Goal: Information Seeking & Learning: Learn about a topic

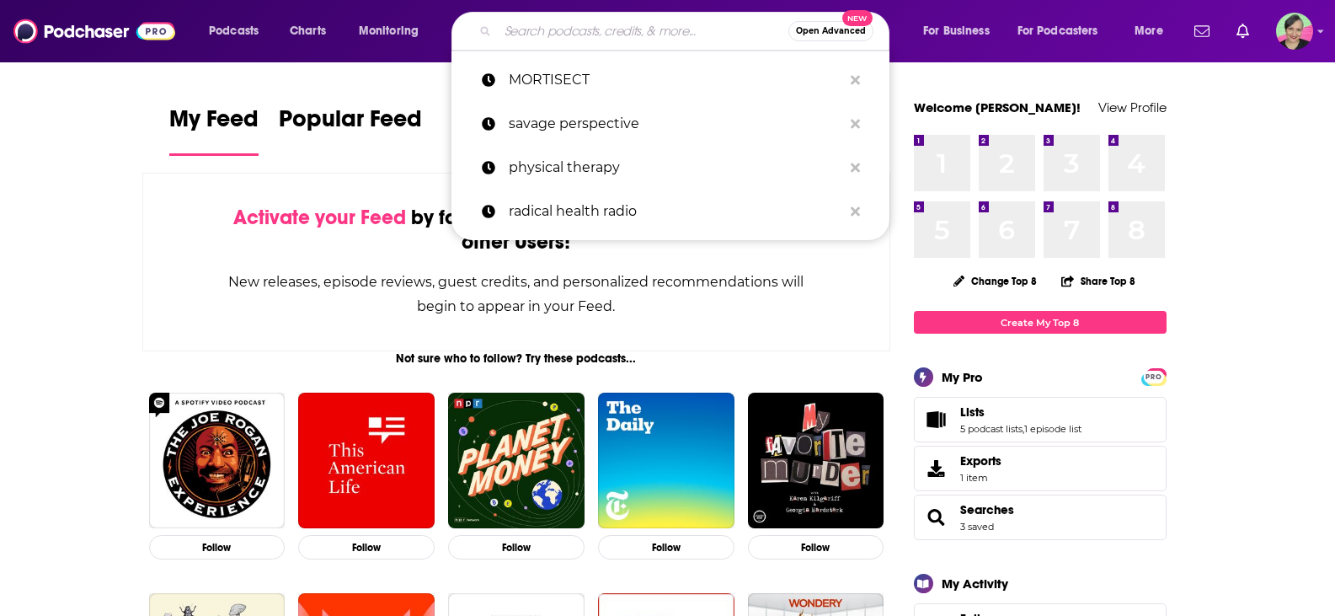
click at [610, 25] on input "Search podcasts, credits, & more..." at bounding box center [643, 31] width 291 height 27
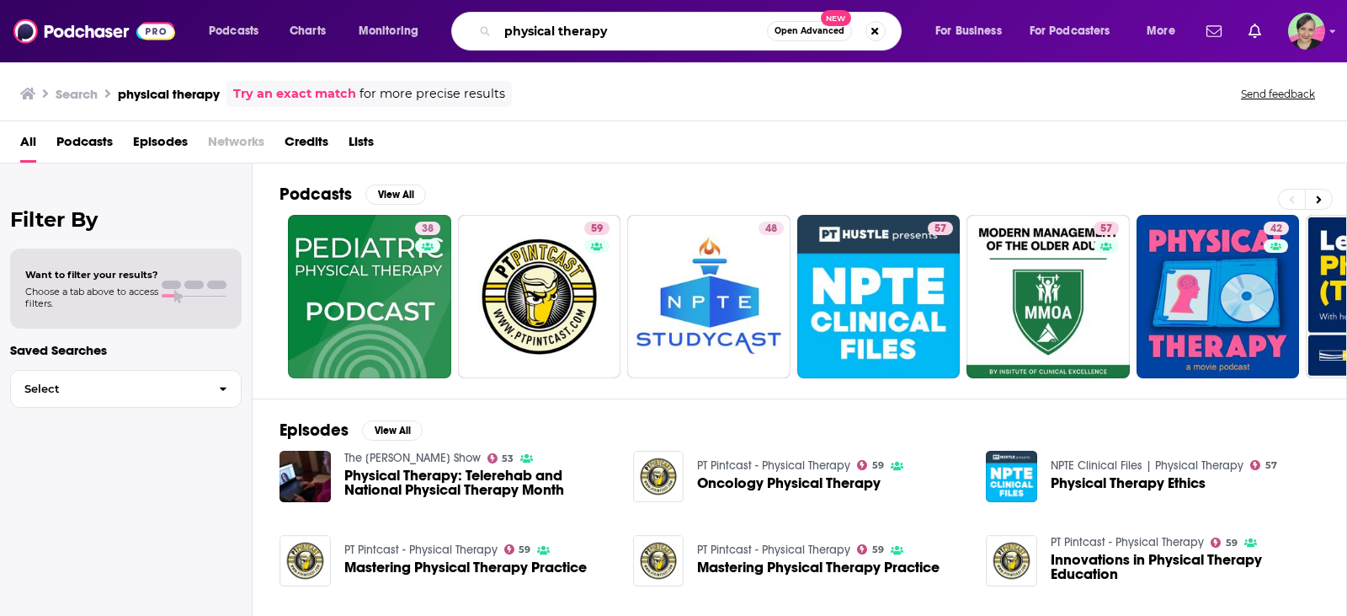
drag, startPoint x: 632, startPoint y: 19, endPoint x: 387, endPoint y: 0, distance: 245.8
click at [387, 0] on div "Podcasts Charts Monitoring physical therapy Open Advanced New For Business For …" at bounding box center [673, 31] width 1347 height 62
type input "pain management"
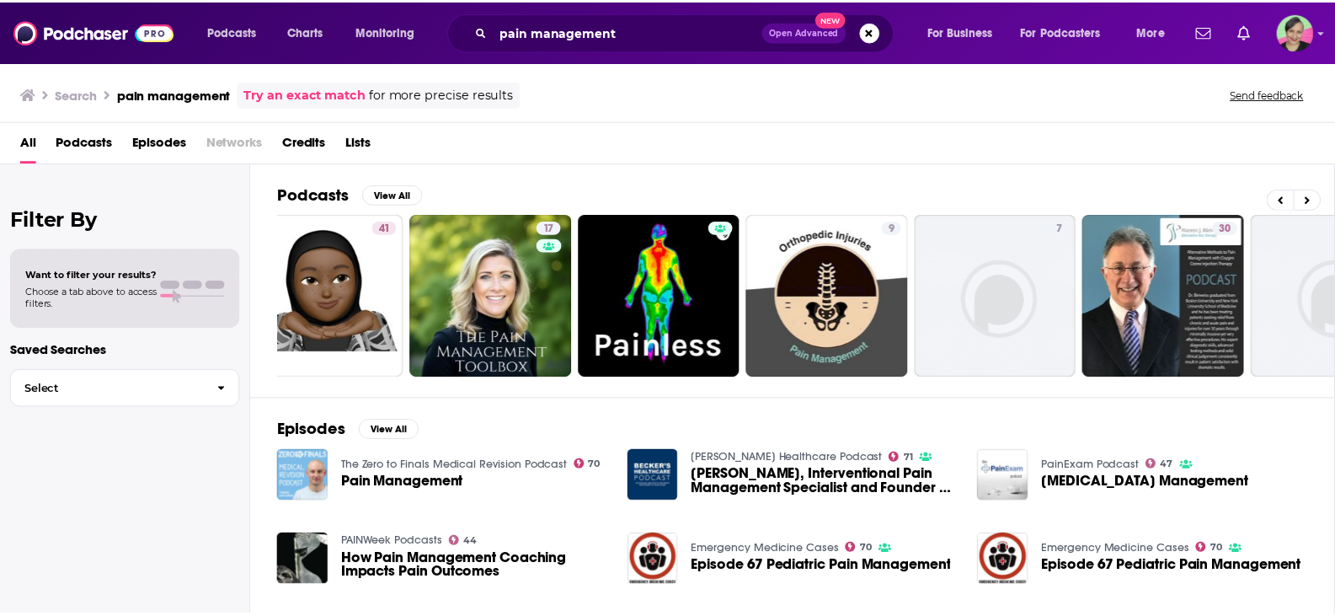
scroll to position [0, 479]
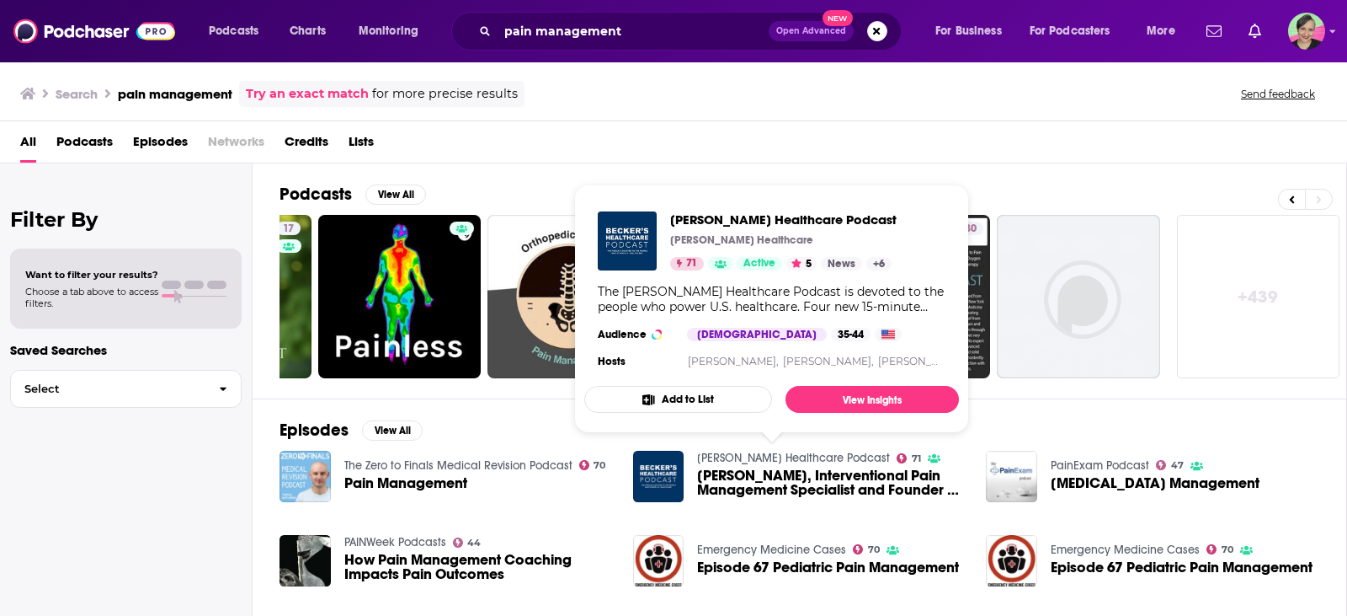
click at [754, 456] on link "[PERSON_NAME] Healthcare Podcast" at bounding box center [793, 458] width 193 height 14
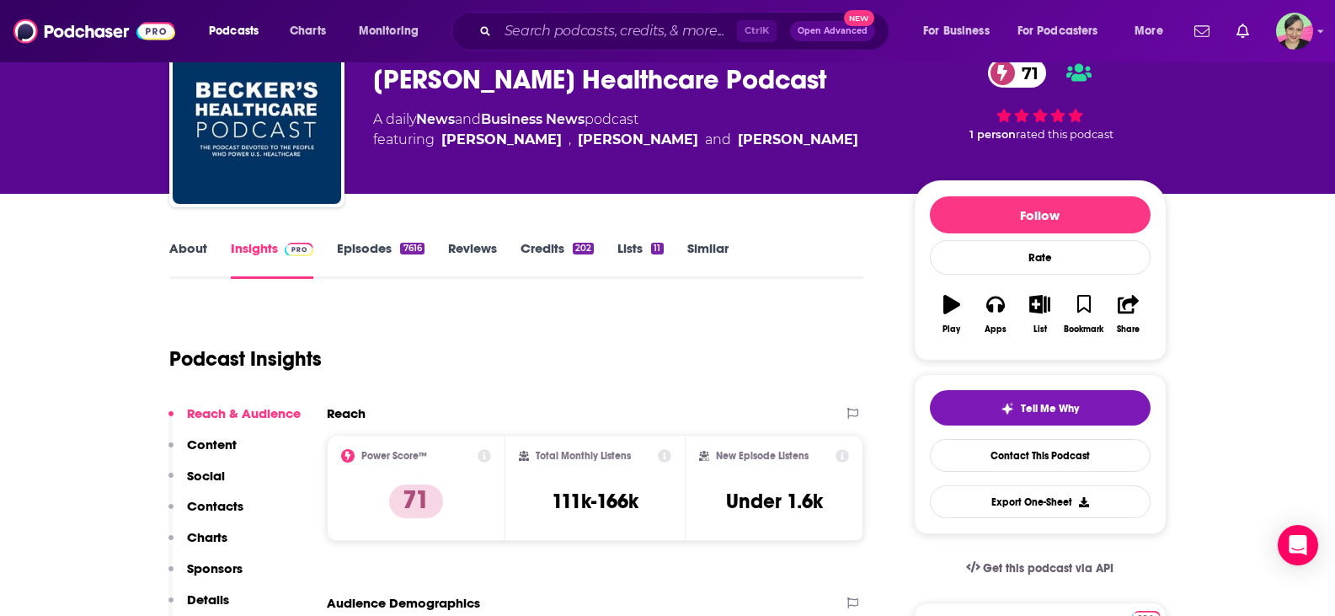
scroll to position [84, 0]
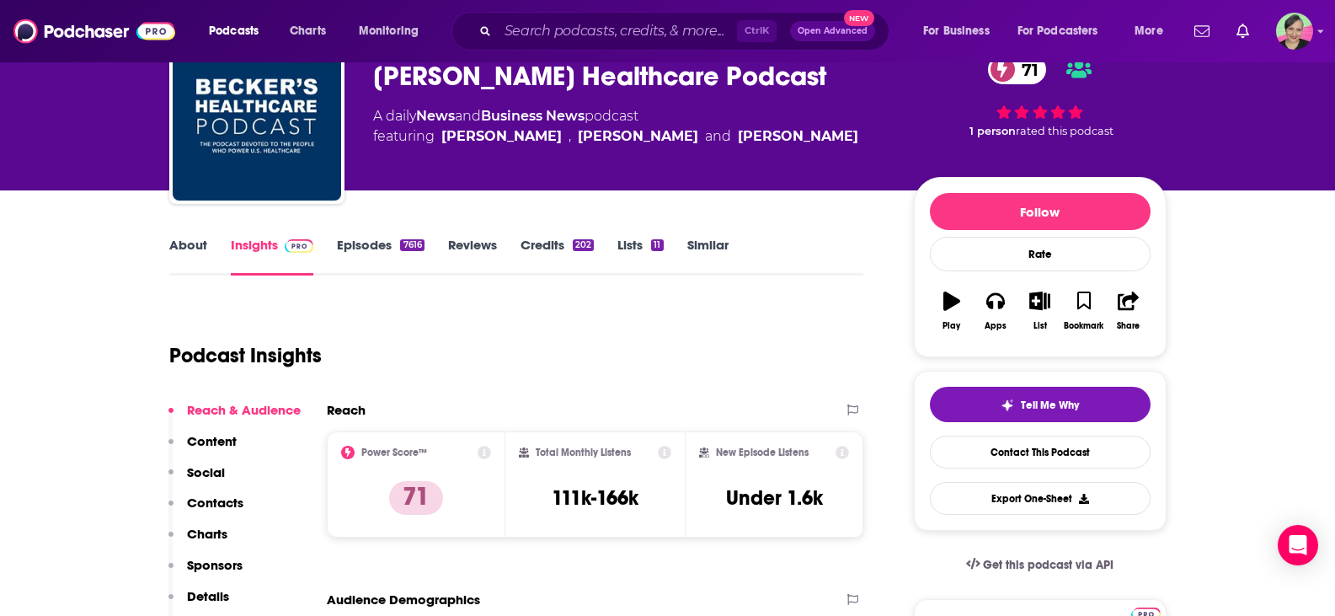
click at [196, 253] on link "About" at bounding box center [188, 256] width 38 height 39
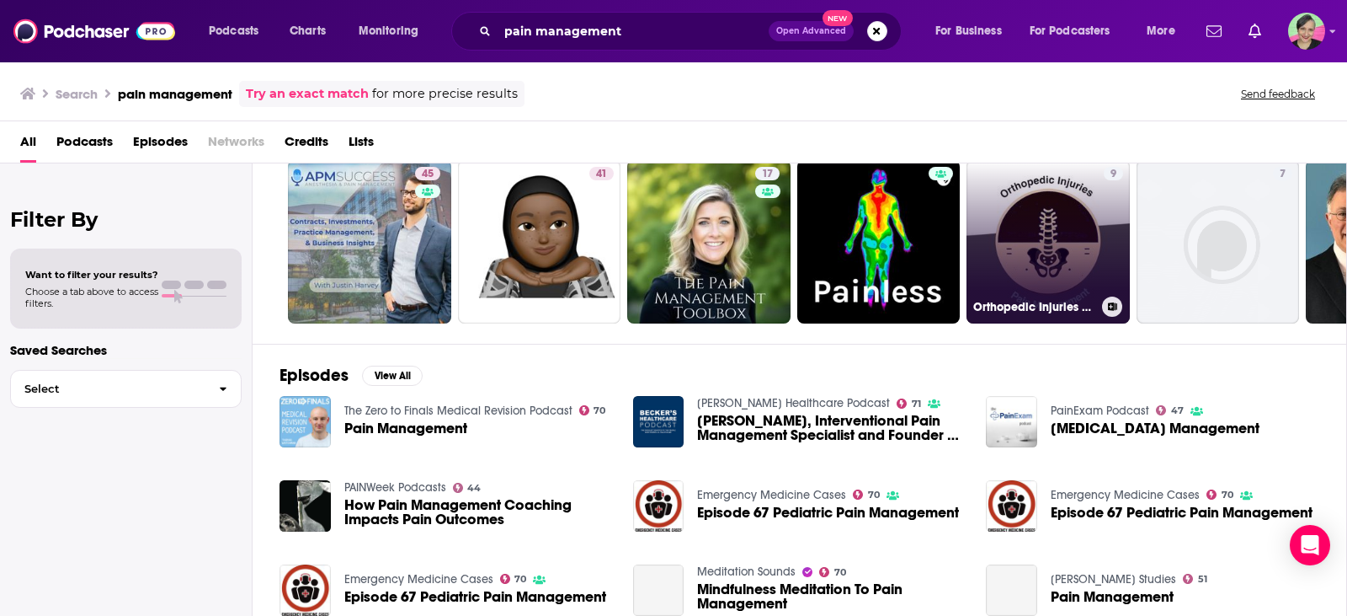
scroll to position [84, 0]
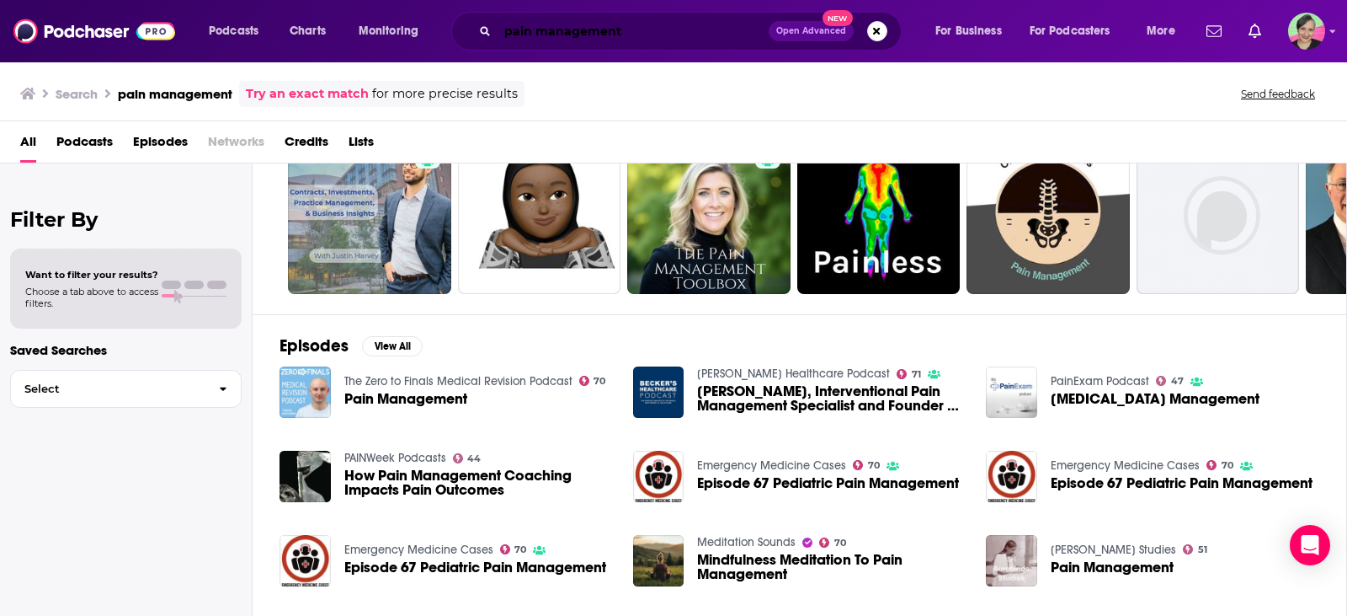
click at [508, 33] on input "pain management" at bounding box center [633, 31] width 271 height 27
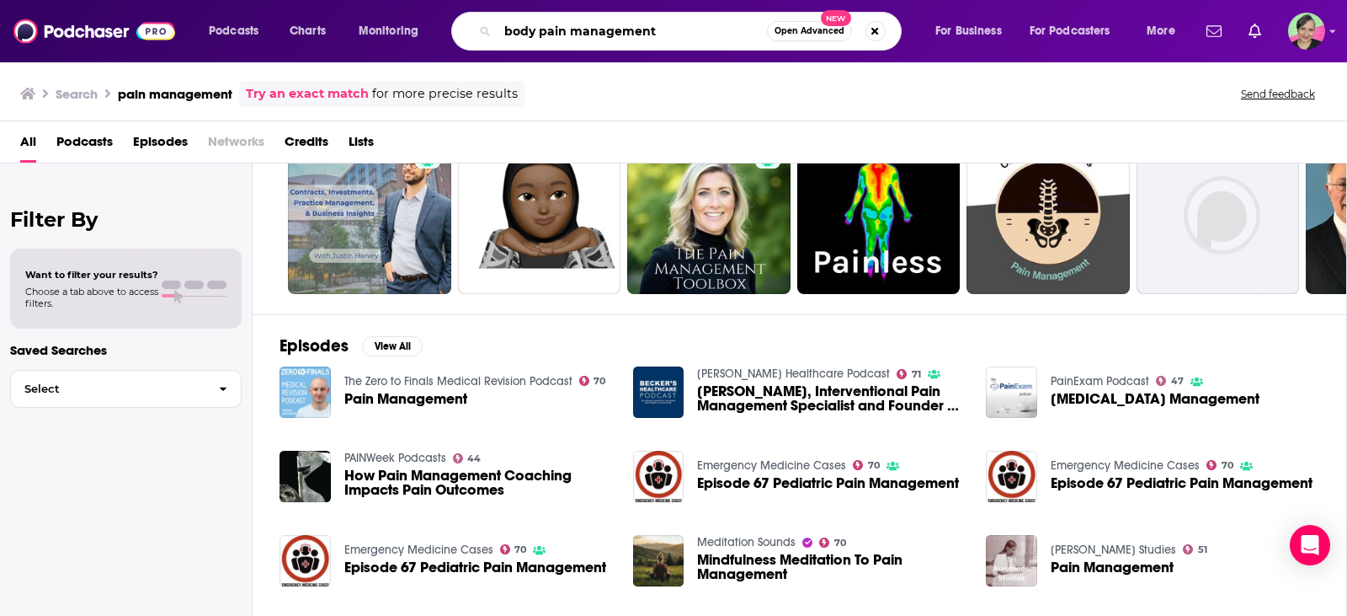
type input "body pain management"
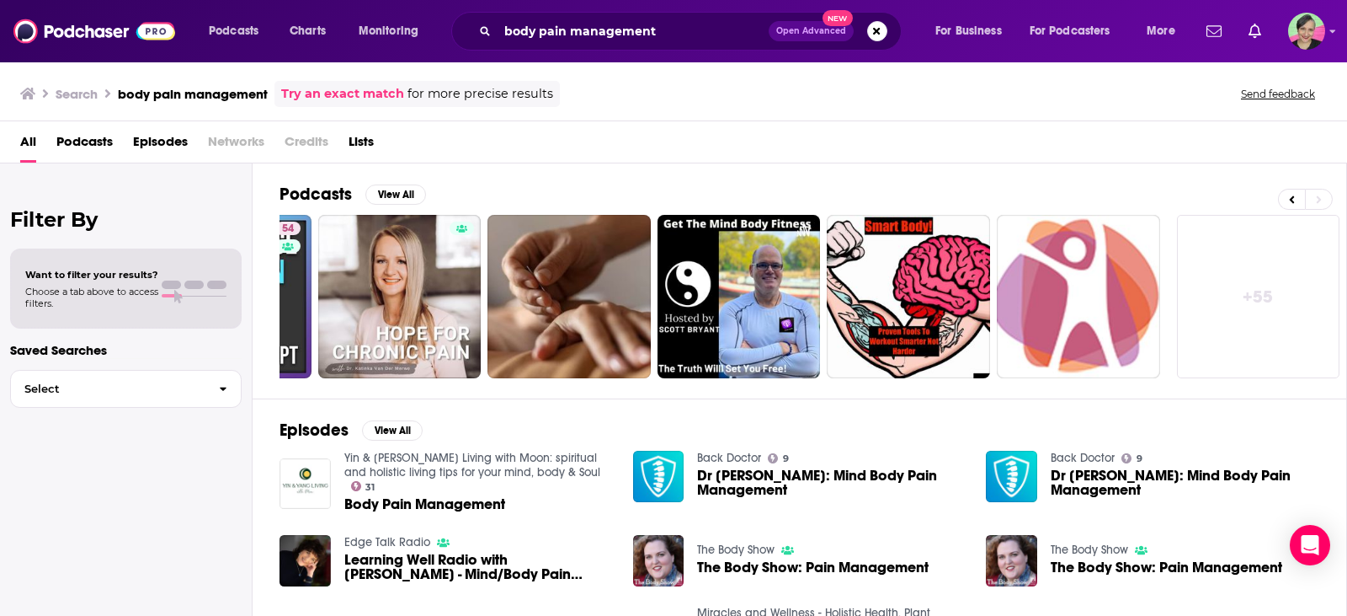
click at [1259, 291] on link "+ 55" at bounding box center [1258, 296] width 163 height 163
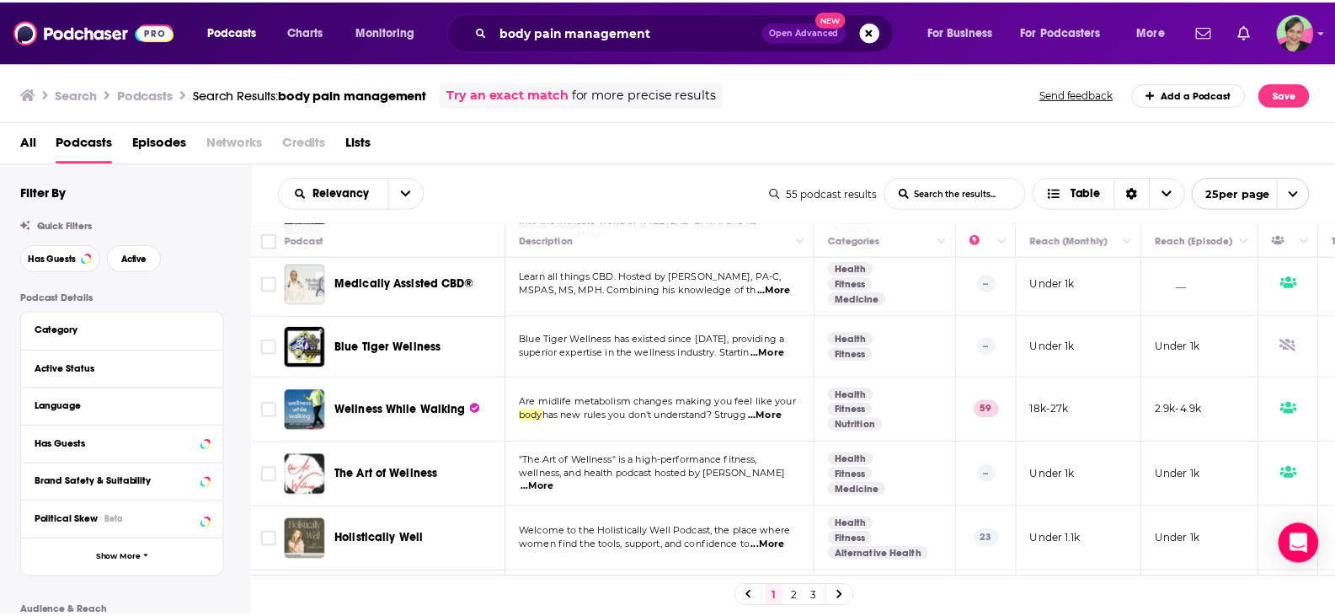
scroll to position [821, 0]
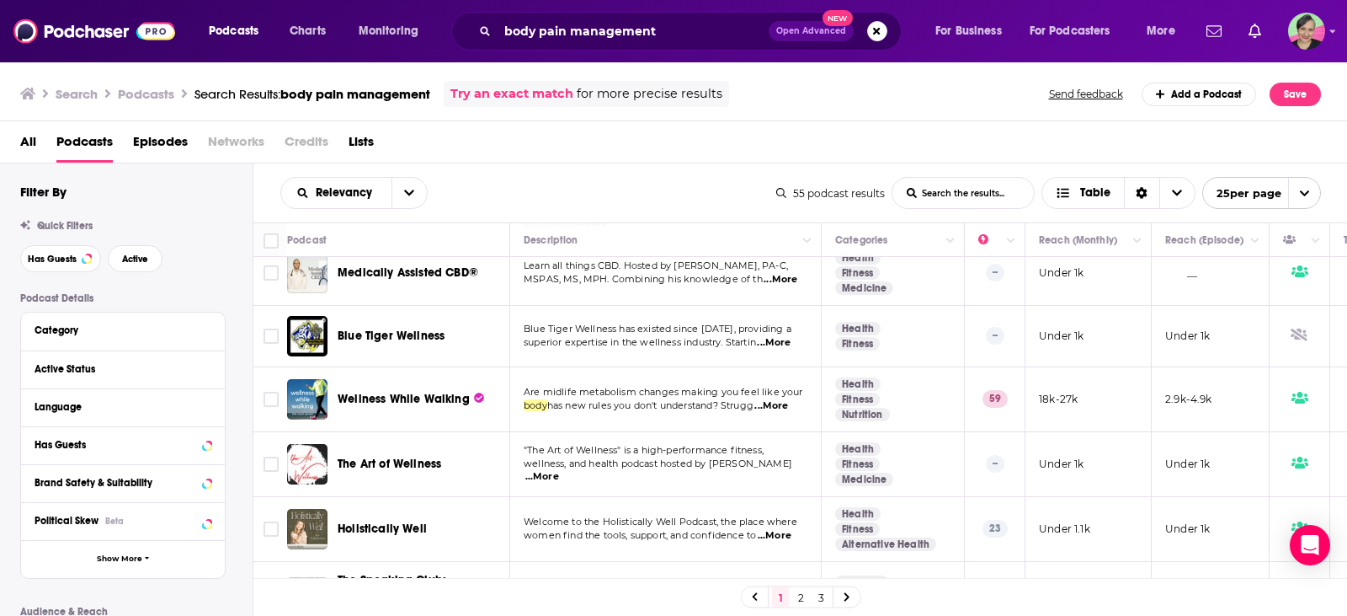
click at [354, 394] on span "Wellness While Walking" at bounding box center [404, 399] width 132 height 14
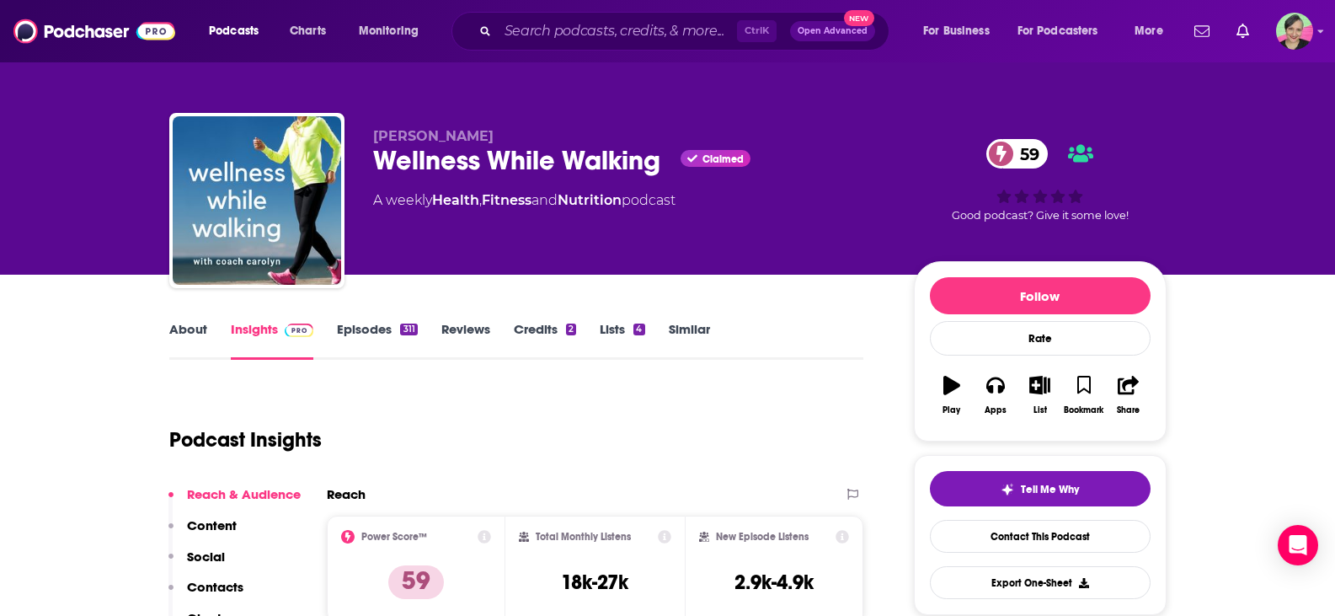
click at [185, 328] on link "About" at bounding box center [188, 340] width 38 height 39
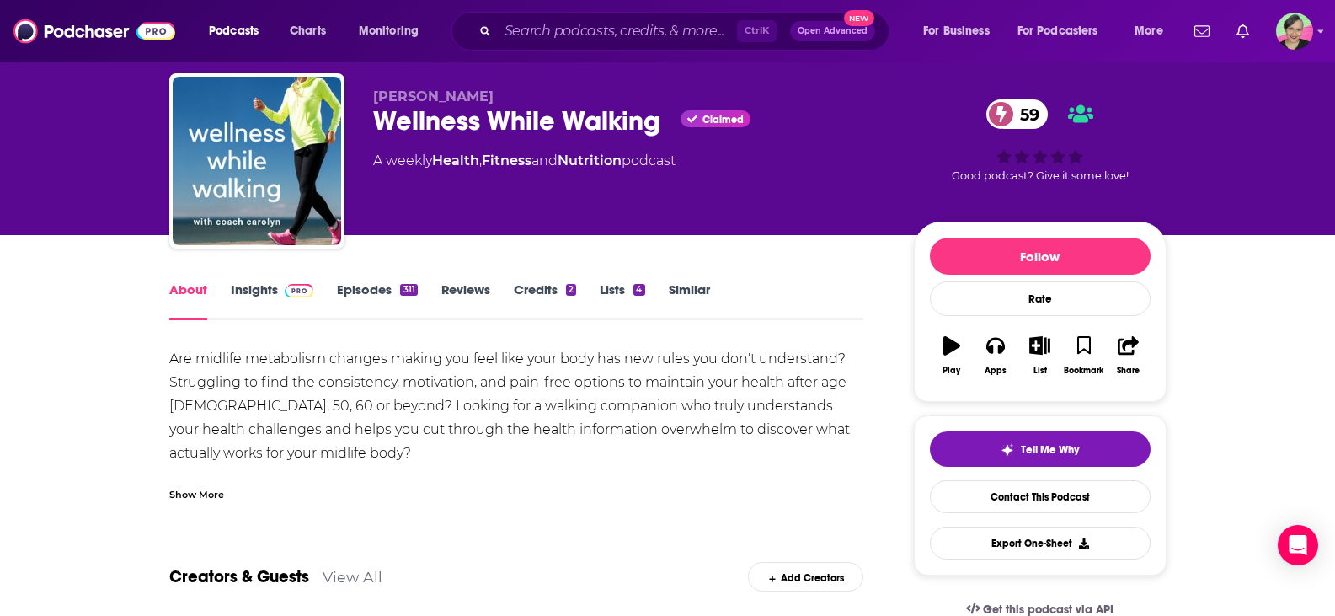
scroll to position [35, 0]
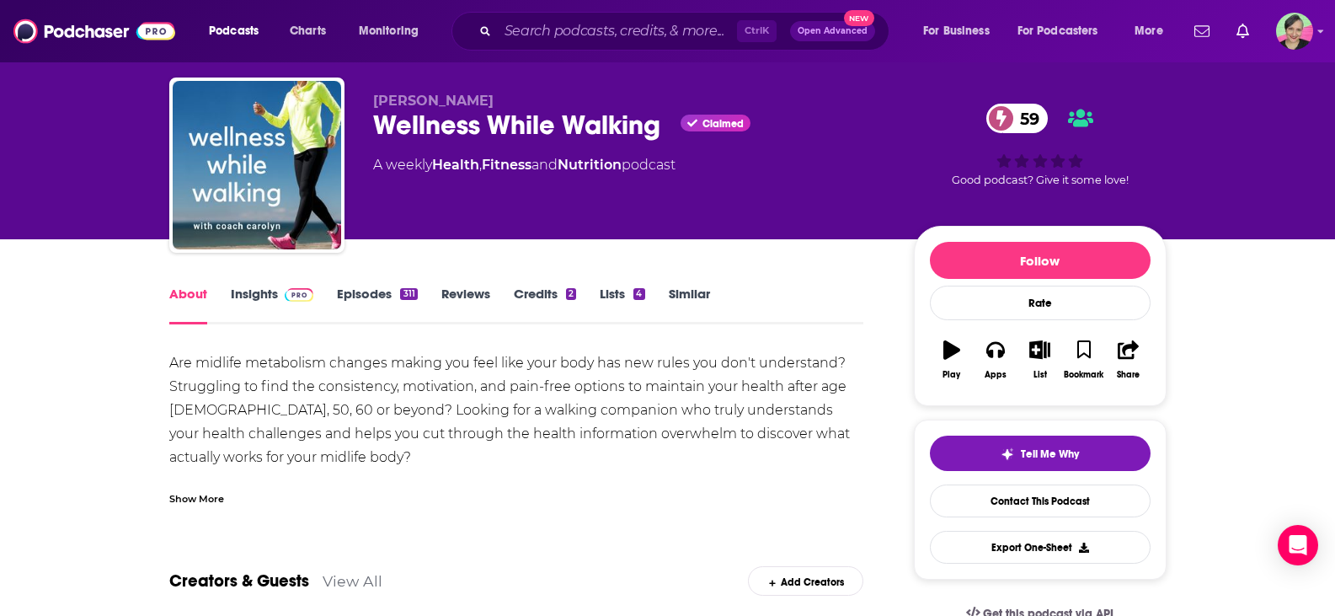
click at [258, 298] on link "Insights" at bounding box center [272, 304] width 83 height 39
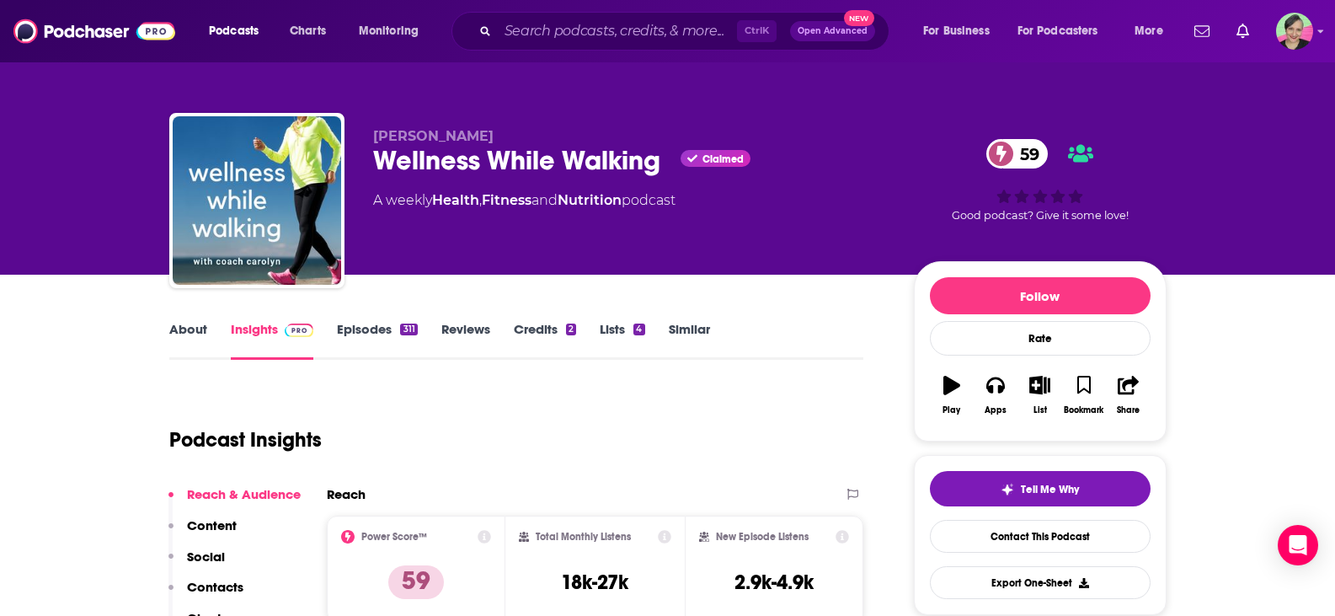
click at [377, 325] on link "Episodes 311" at bounding box center [377, 340] width 80 height 39
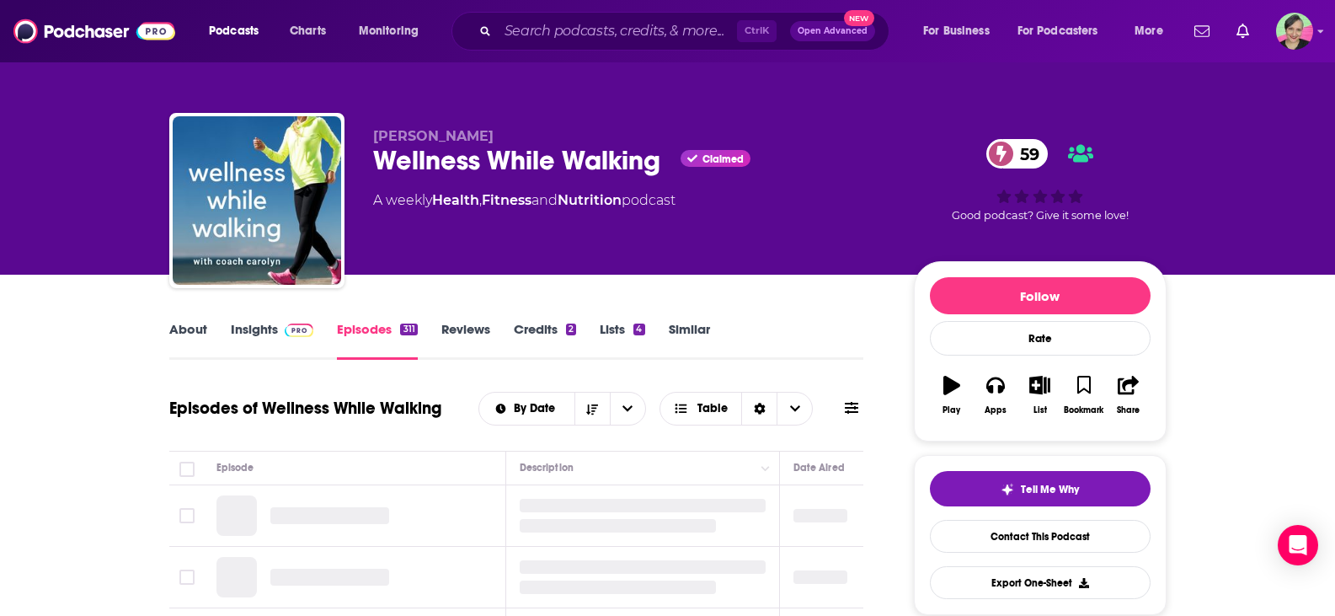
click at [248, 336] on link "Insights" at bounding box center [272, 340] width 83 height 39
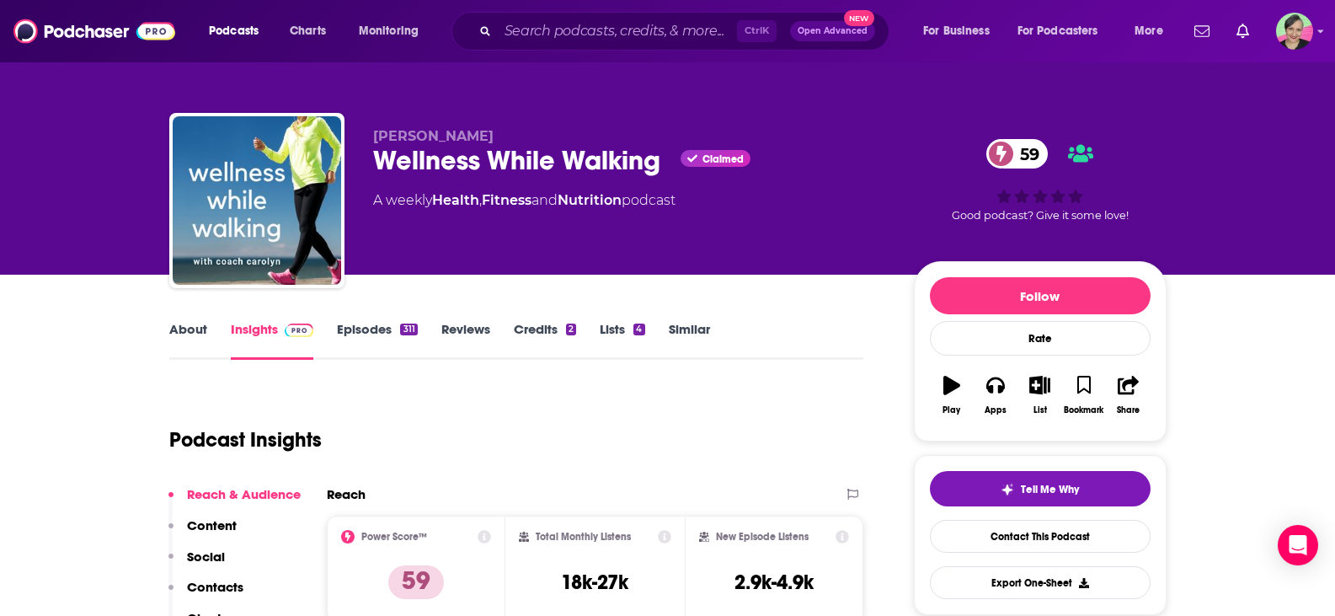
click at [361, 337] on link "Episodes 311" at bounding box center [377, 340] width 80 height 39
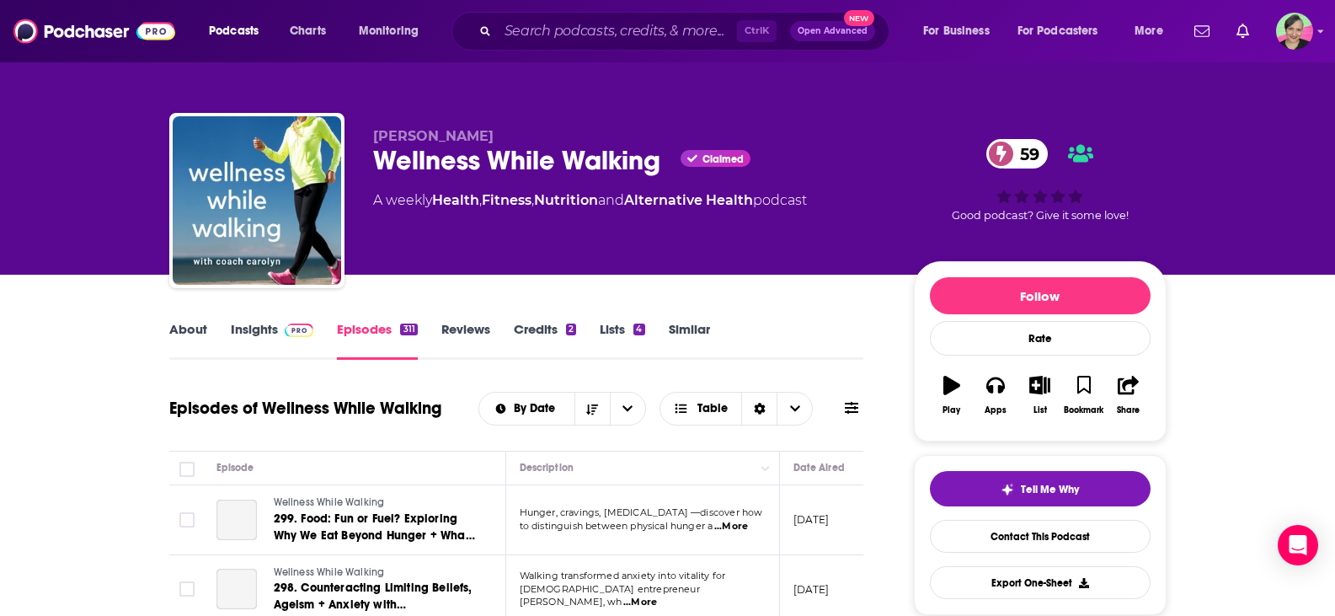
click at [854, 400] on span at bounding box center [851, 408] width 13 height 16
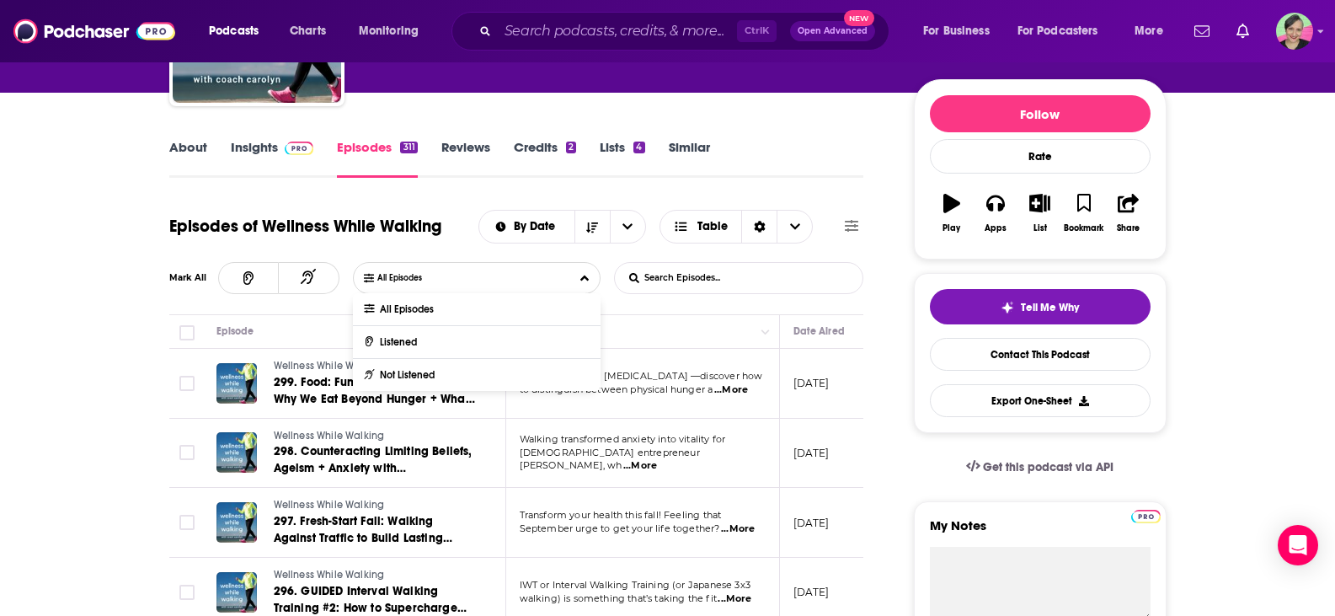
scroll to position [152, 0]
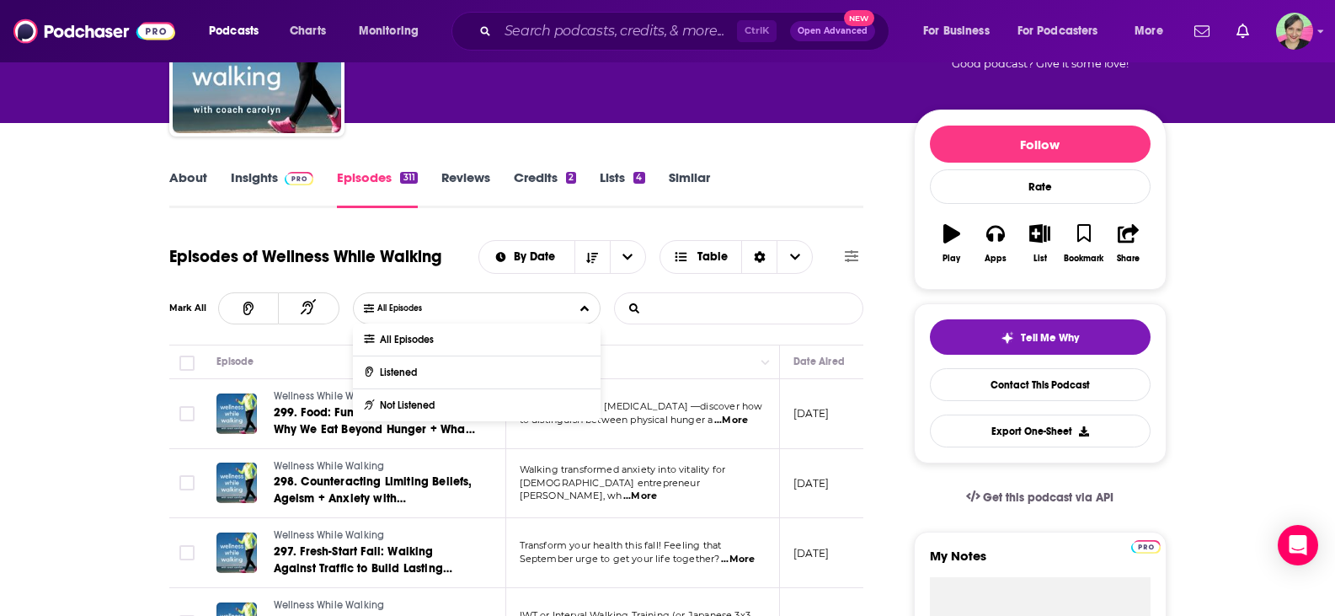
click at [763, 301] on input "List Search Input" at bounding box center [703, 308] width 176 height 30
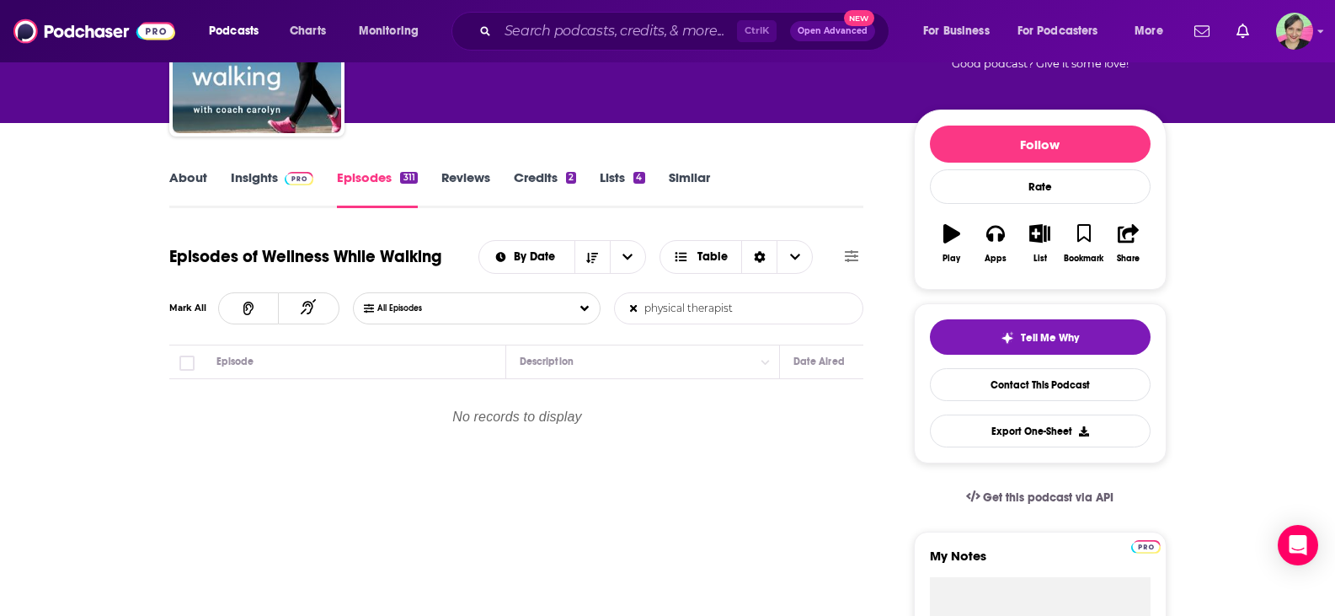
type input "physical therapist"
drag, startPoint x: 750, startPoint y: 309, endPoint x: 609, endPoint y: 295, distance: 142.2
click at [609, 295] on div "All Episodes physical therapist List Search Input Search Episodes..." at bounding box center [608, 308] width 511 height 32
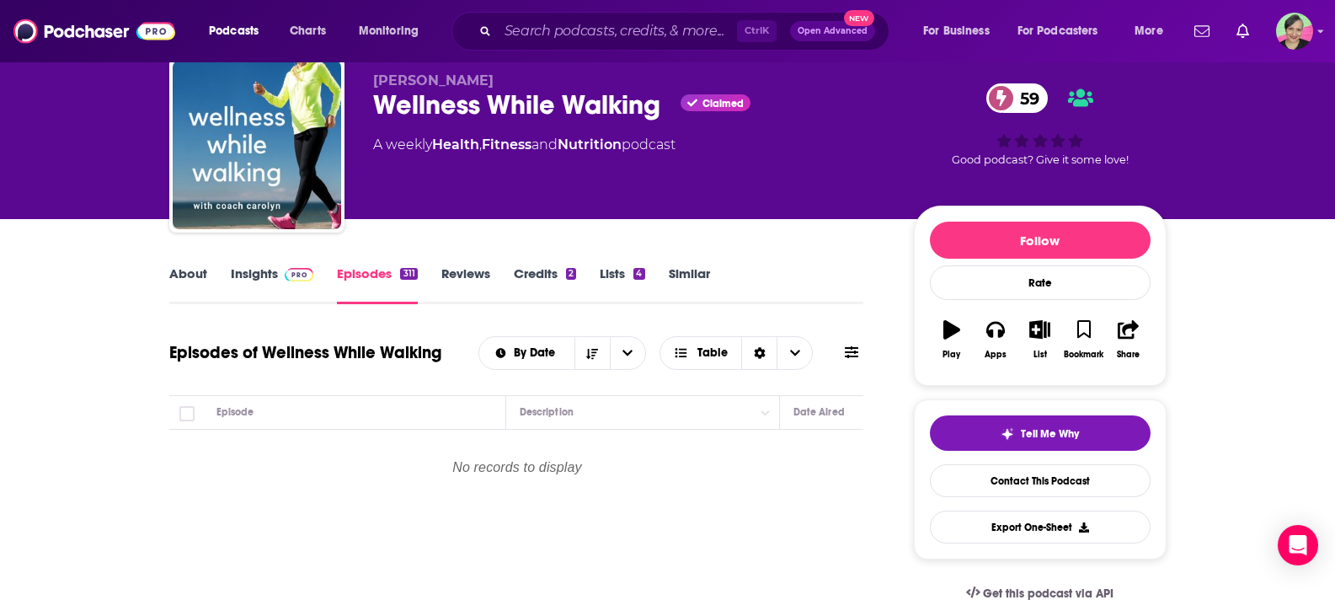
scroll to position [168, 0]
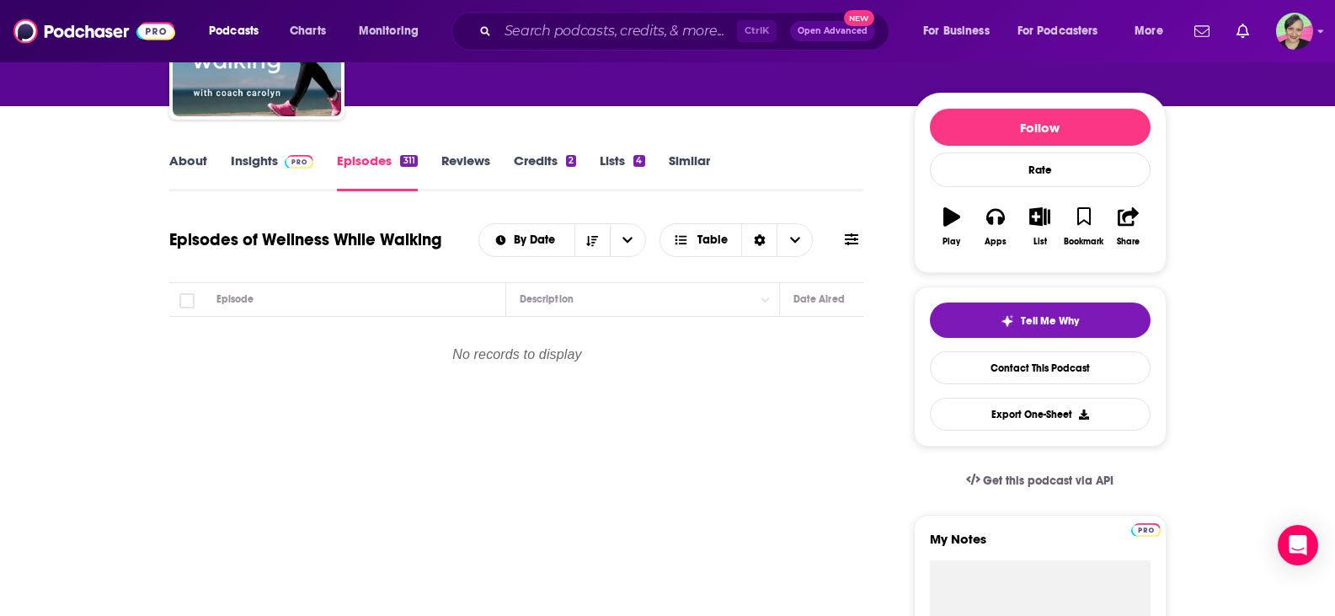
click at [851, 238] on icon at bounding box center [851, 238] width 13 height 13
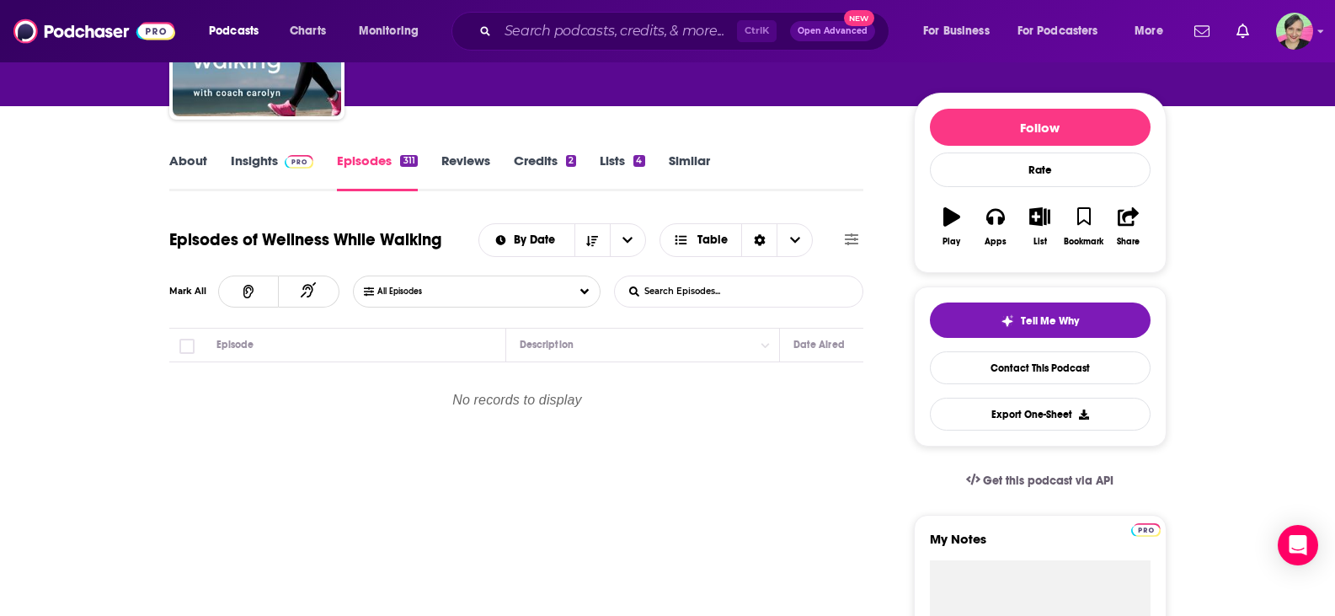
click at [735, 296] on input "List Search Input" at bounding box center [703, 291] width 176 height 30
type input "physical therapy"
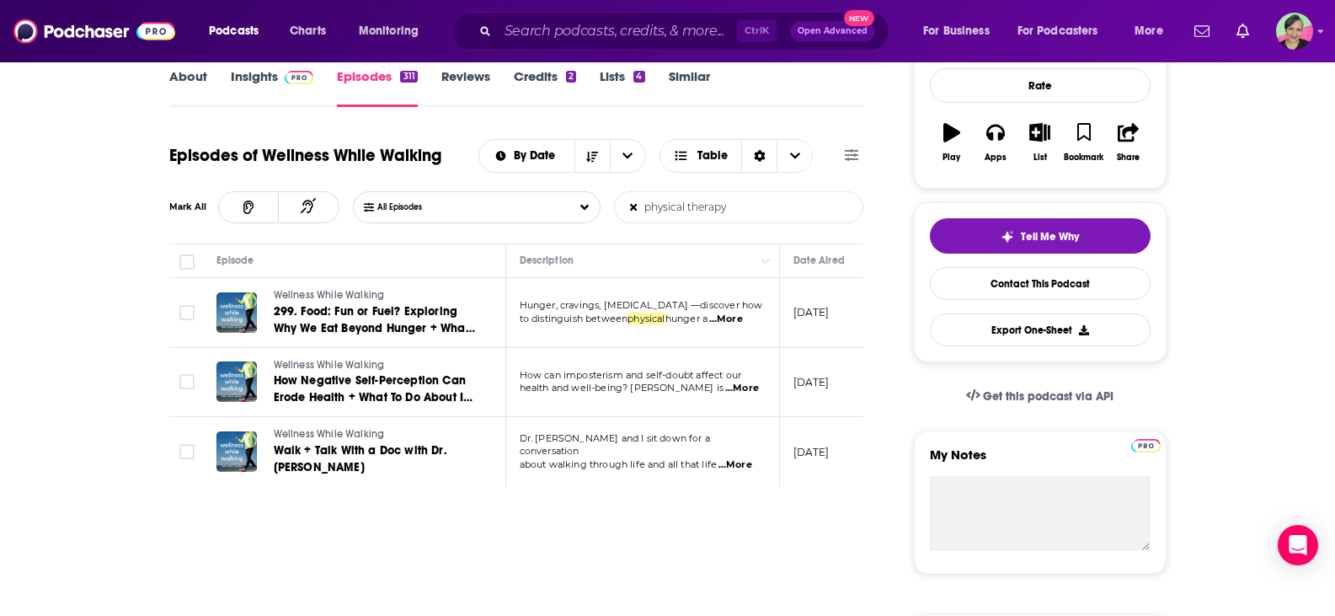
scroll to position [421, 0]
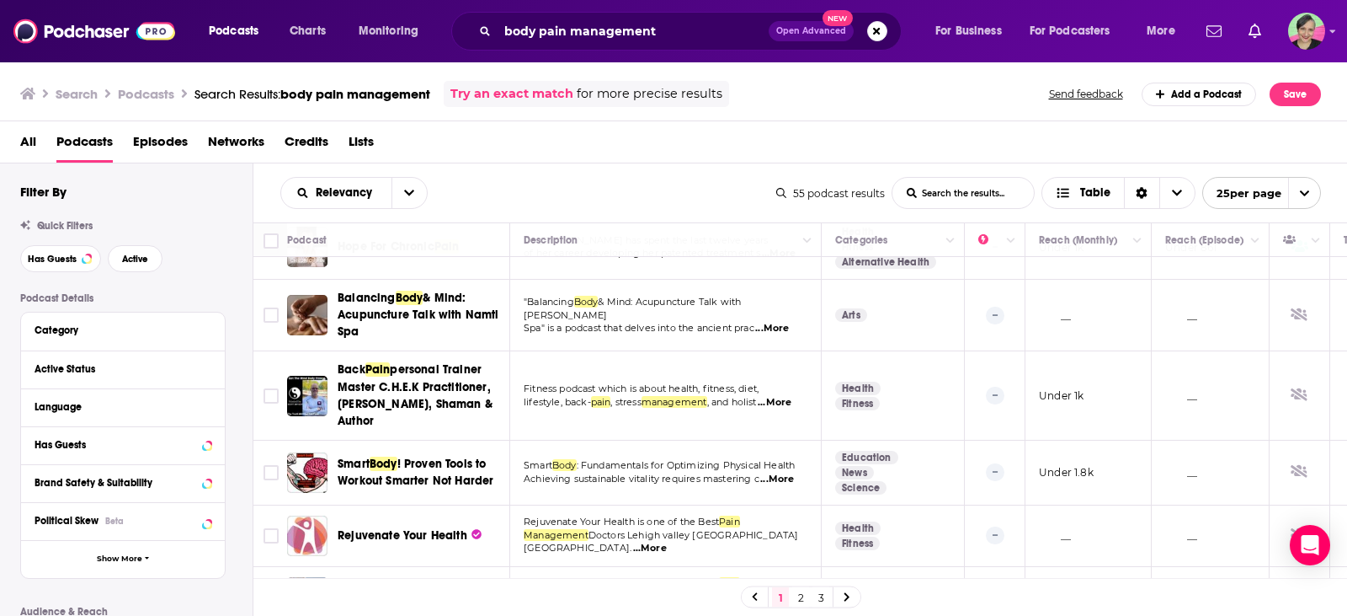
scroll to position [253, 0]
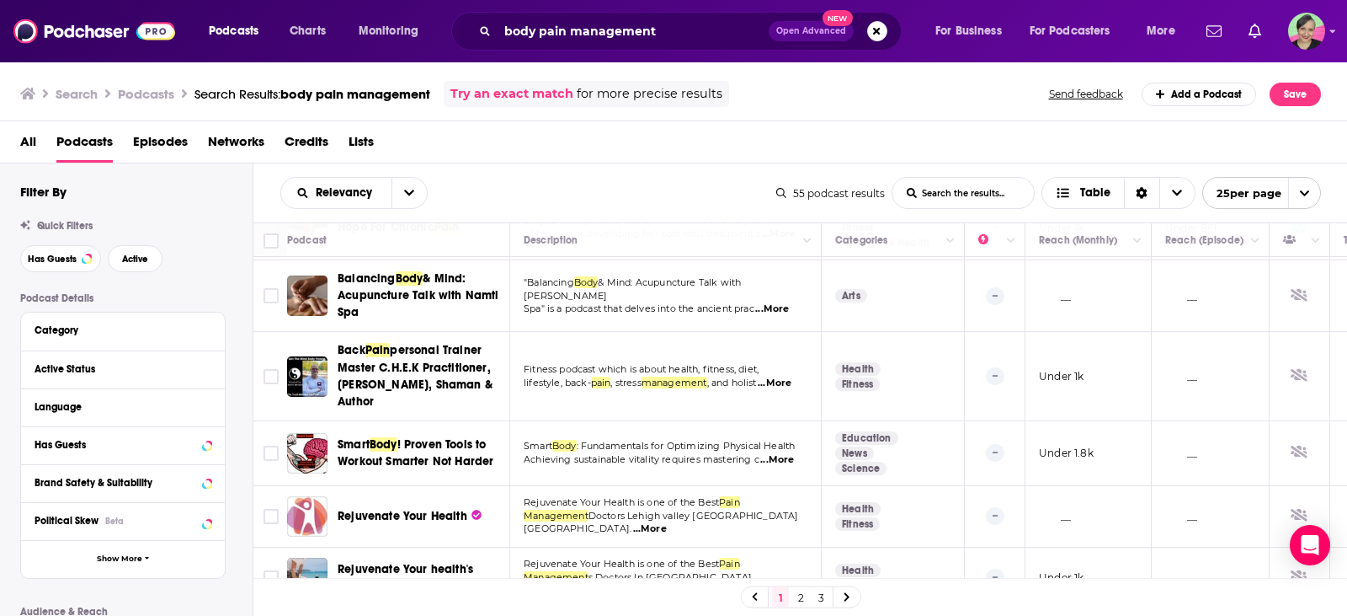
click at [675, 190] on div "Relevancy List Search Input Search the results... Table" at bounding box center [528, 193] width 496 height 32
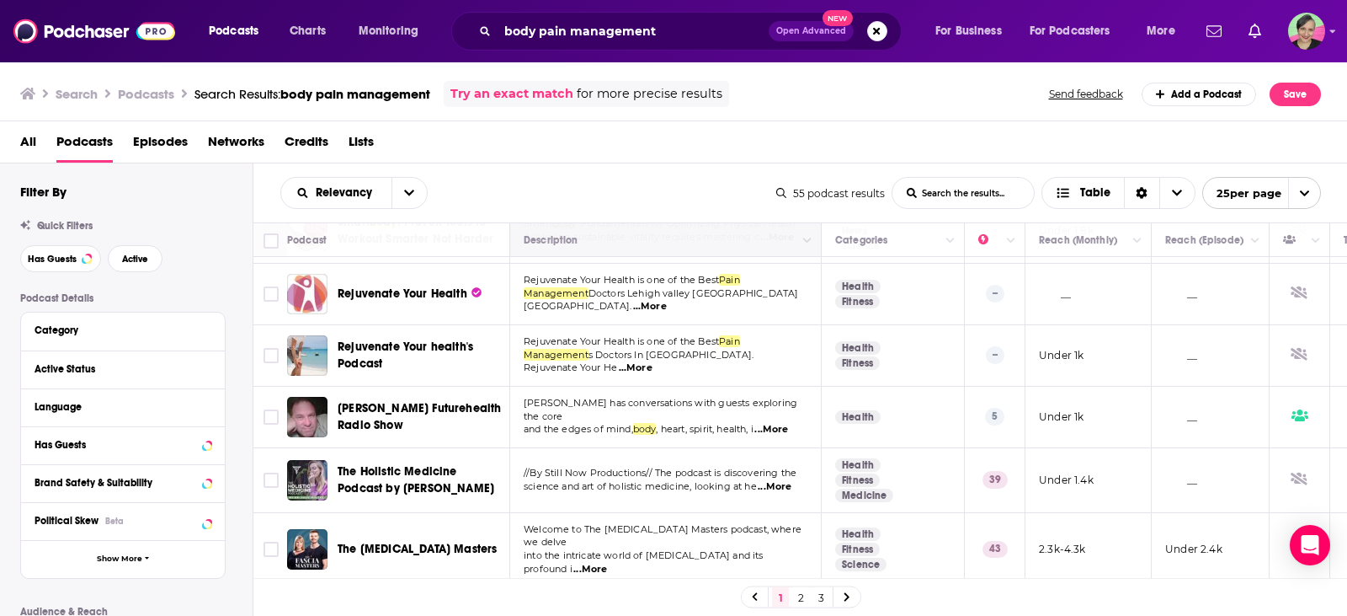
scroll to position [505, 0]
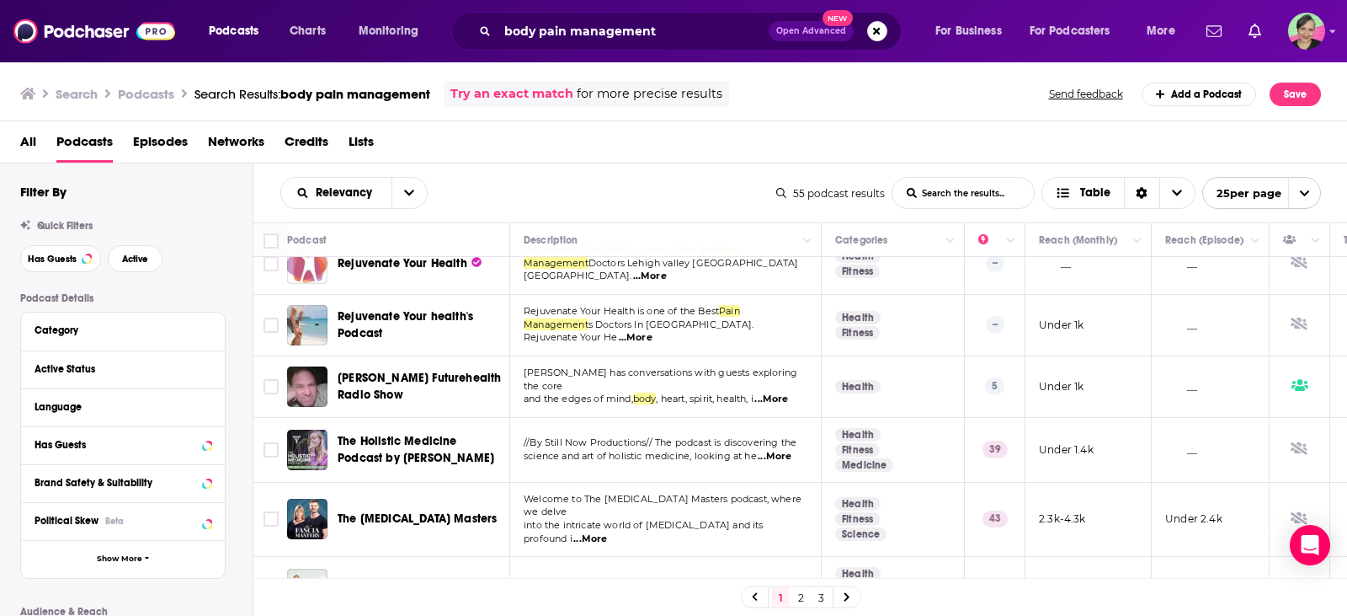
click at [664, 153] on div "All Podcasts Episodes Networks Credits Lists" at bounding box center [677, 145] width 1315 height 35
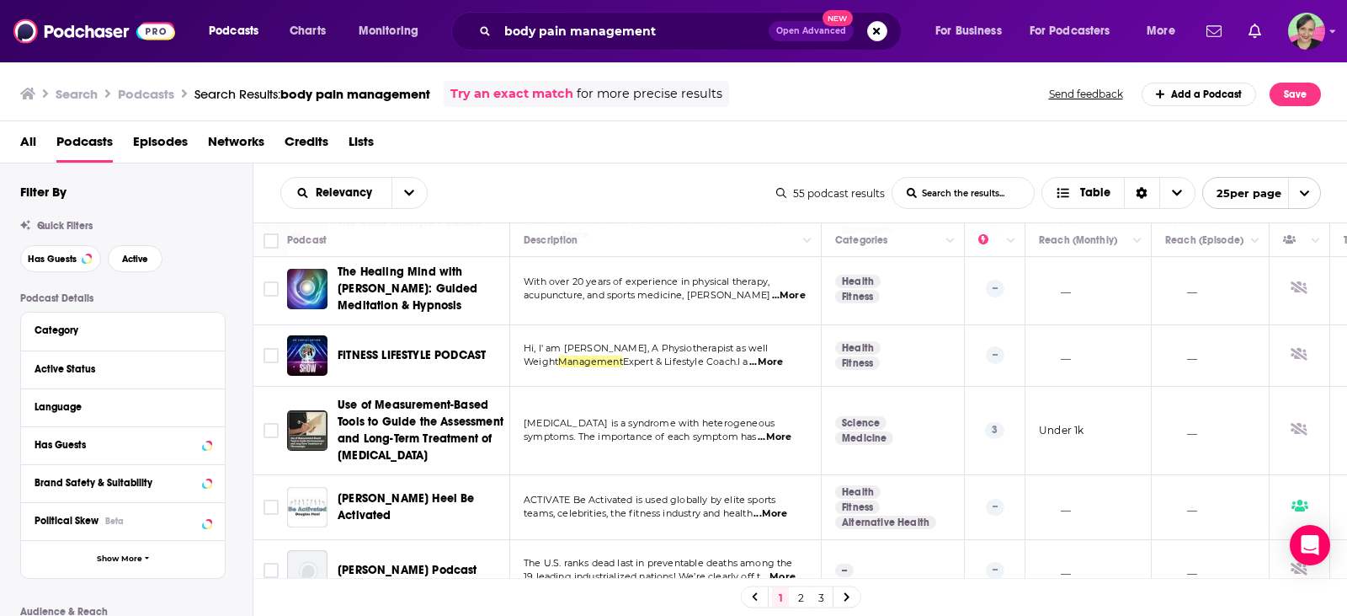
scroll to position [1337, 0]
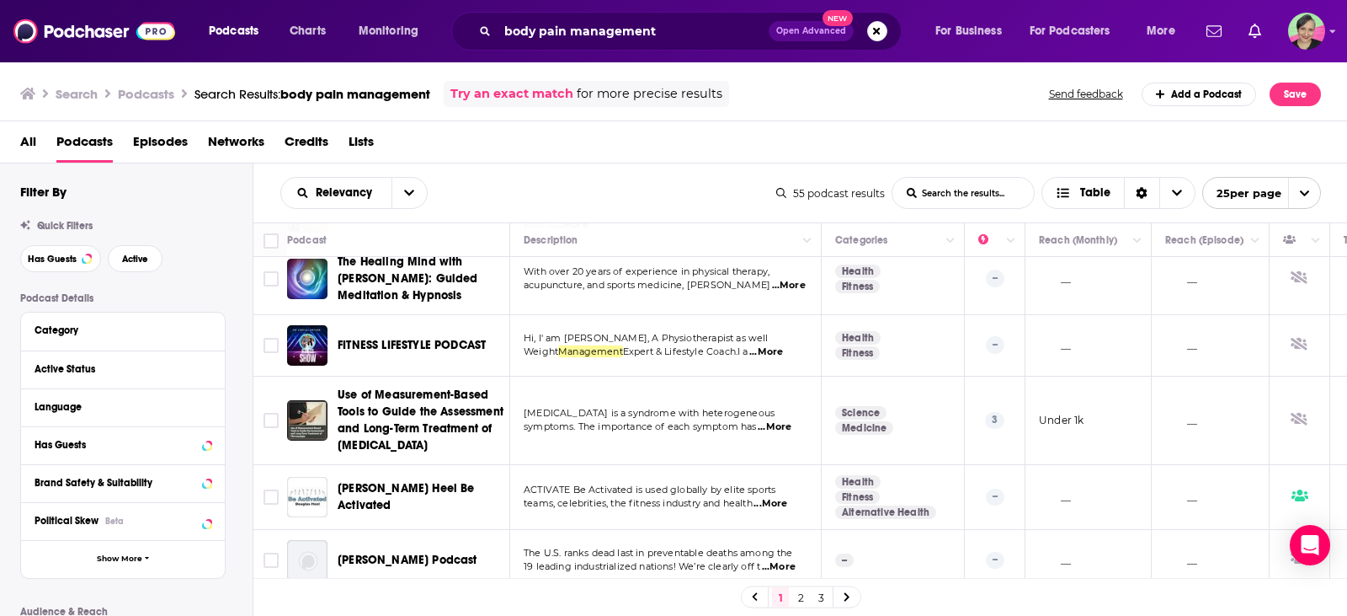
click at [391, 391] on span "Use of Measurement-Based Tools to Guide the Assessment and Long-Term Treatment …" at bounding box center [421, 419] width 166 height 65
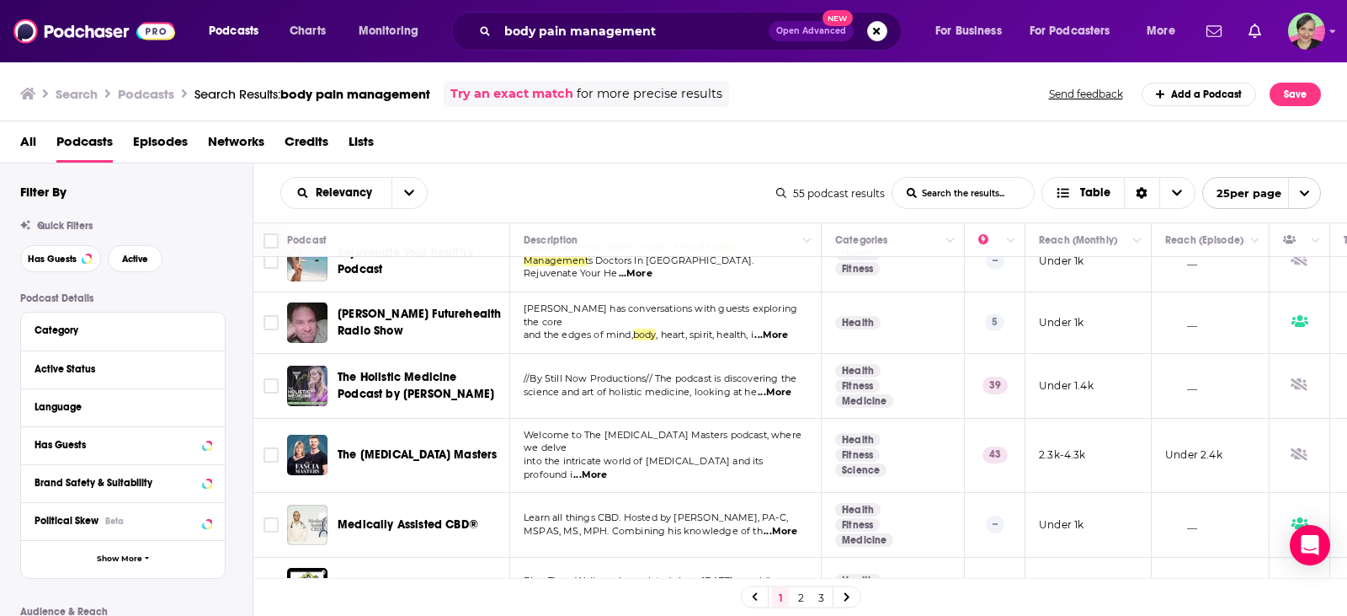
scroll to position [589, 0]
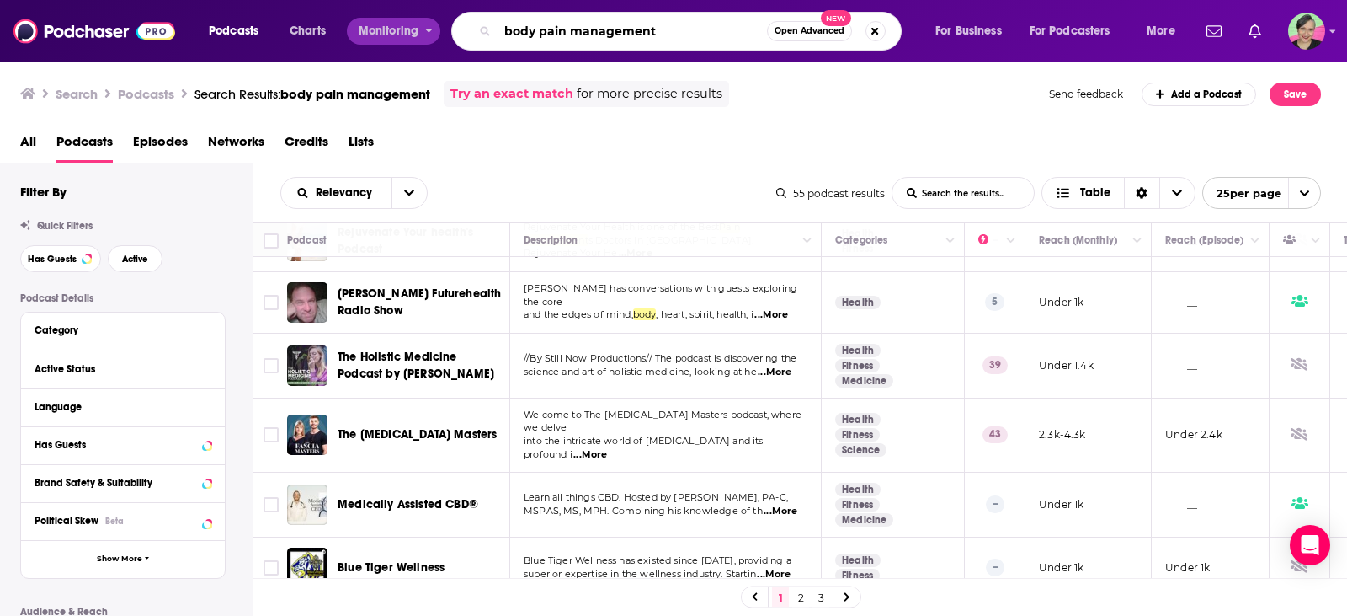
drag, startPoint x: 571, startPoint y: 23, endPoint x: 432, endPoint y: 23, distance: 139.0
click at [432, 23] on div "Podcasts Charts Monitoring body pain management Open Advanced New For Business …" at bounding box center [694, 31] width 995 height 39
drag, startPoint x: 659, startPoint y: 29, endPoint x: 485, endPoint y: 33, distance: 173.5
click at [485, 33] on div "pain management Open Advanced New" at bounding box center [676, 31] width 451 height 39
type input "knee pain"
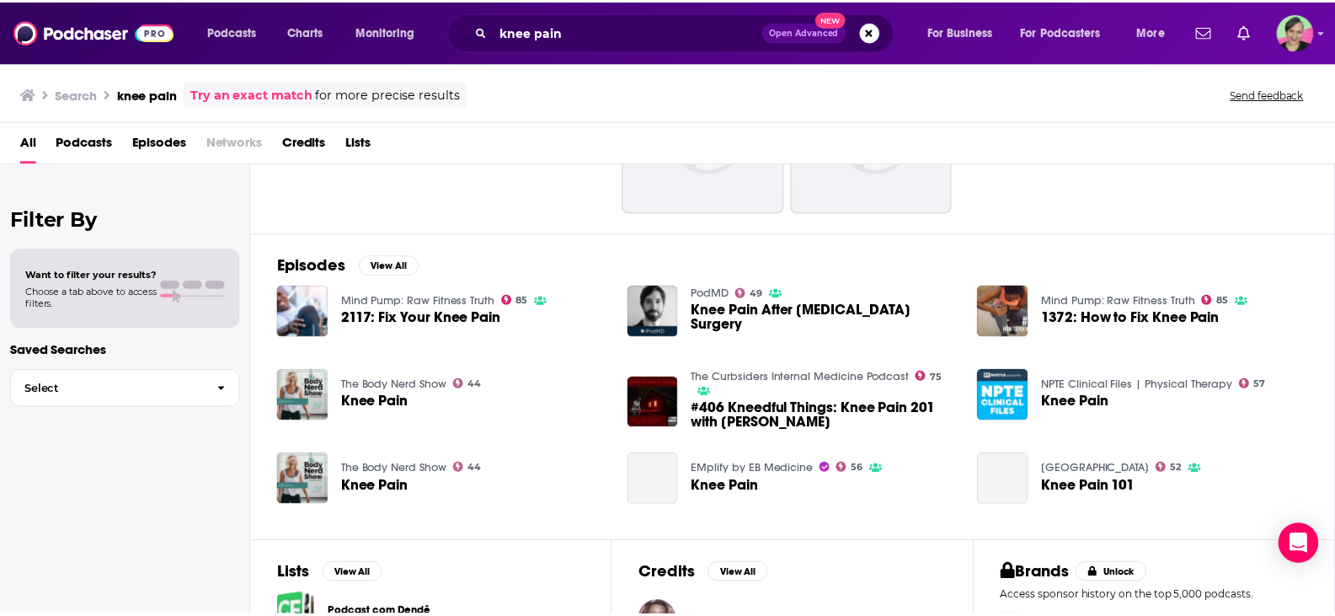
scroll to position [168, 0]
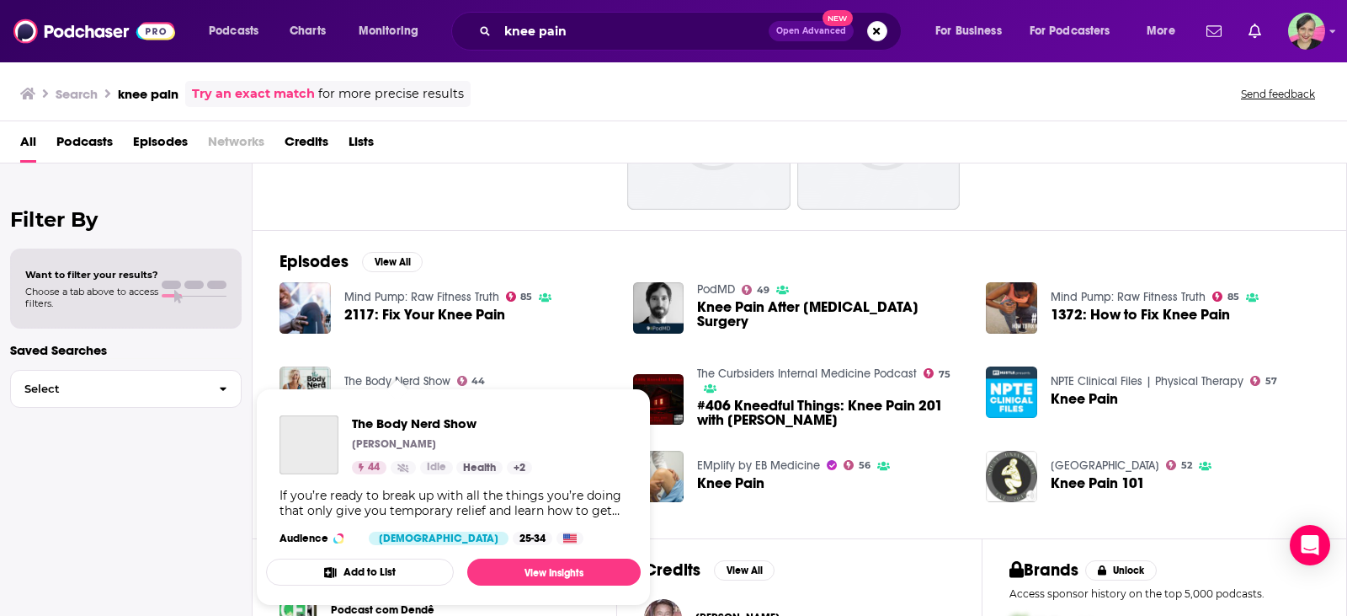
click at [429, 384] on span "The Body Nerd Show [PERSON_NAME] 44 Idle Health + 2 If you’re ready to break up…" at bounding box center [453, 496] width 395 height 237
click at [427, 381] on span "The Body Nerd Show [PERSON_NAME] 44 Idle Health + 2 If you’re ready to break up…" at bounding box center [453, 496] width 395 height 237
drag, startPoint x: 403, startPoint y: 377, endPoint x: 395, endPoint y: 384, distance: 10.8
click at [395, 384] on span "The Body Nerd Show [PERSON_NAME] 44 Idle Health + 2 If you’re ready to break up…" at bounding box center [453, 496] width 395 height 237
click at [384, 423] on span "The Body Nerd Show" at bounding box center [442, 423] width 180 height 16
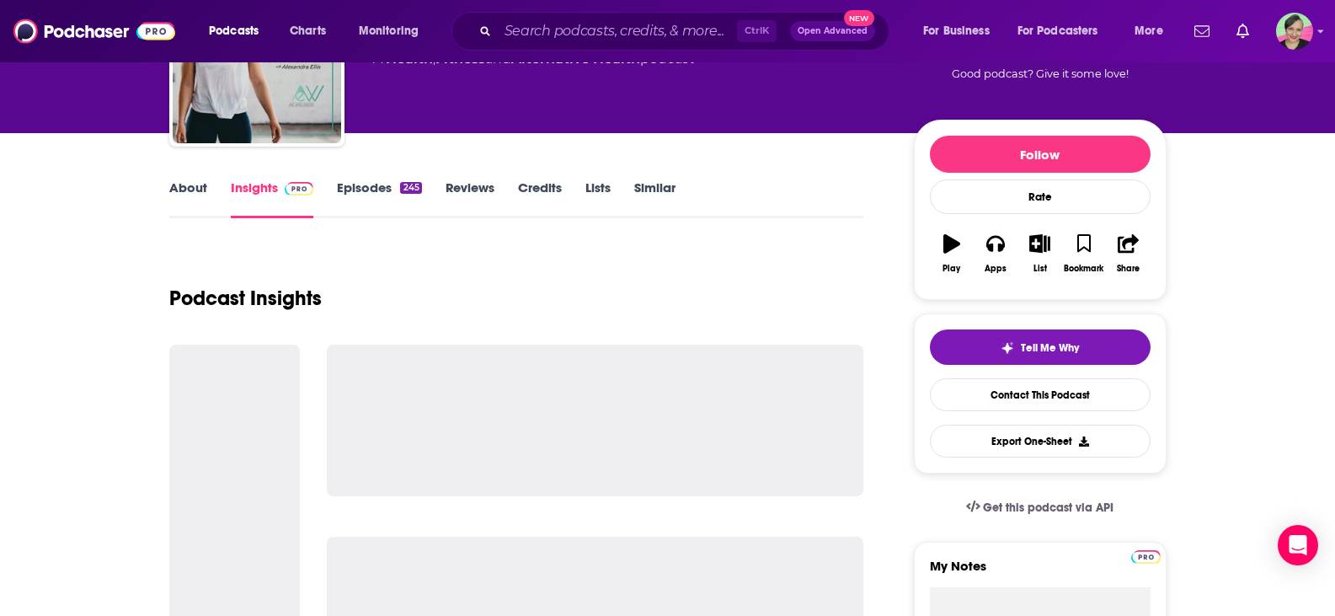
scroll to position [168, 0]
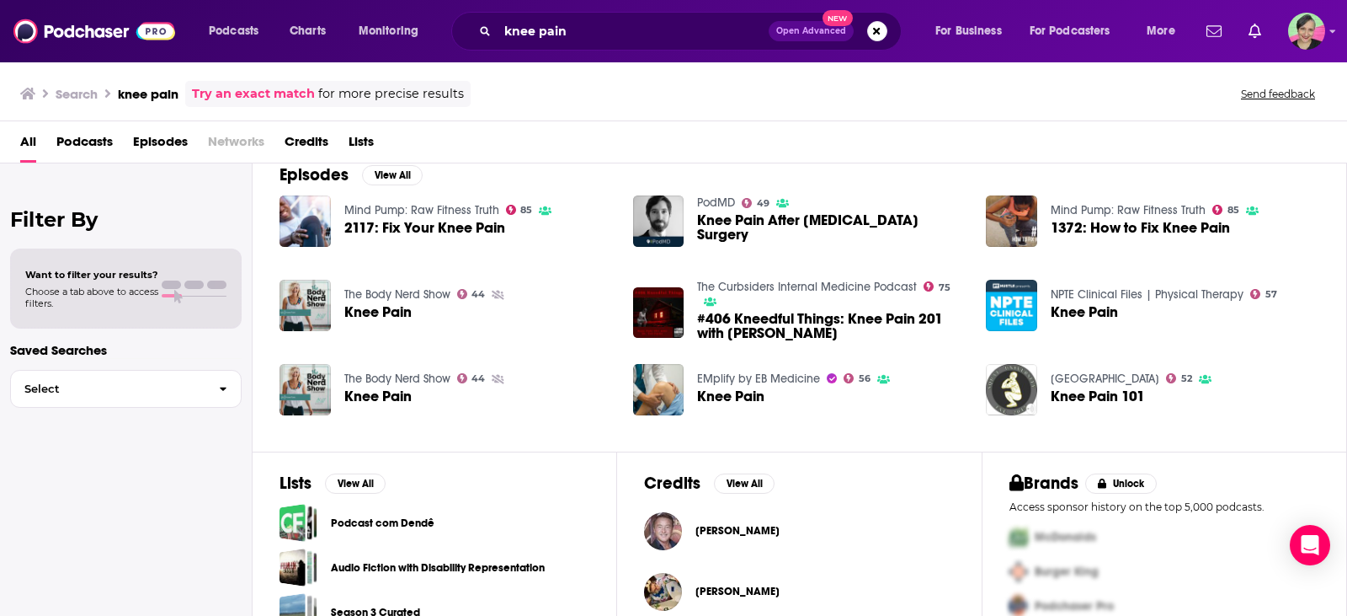
scroll to position [204, 0]
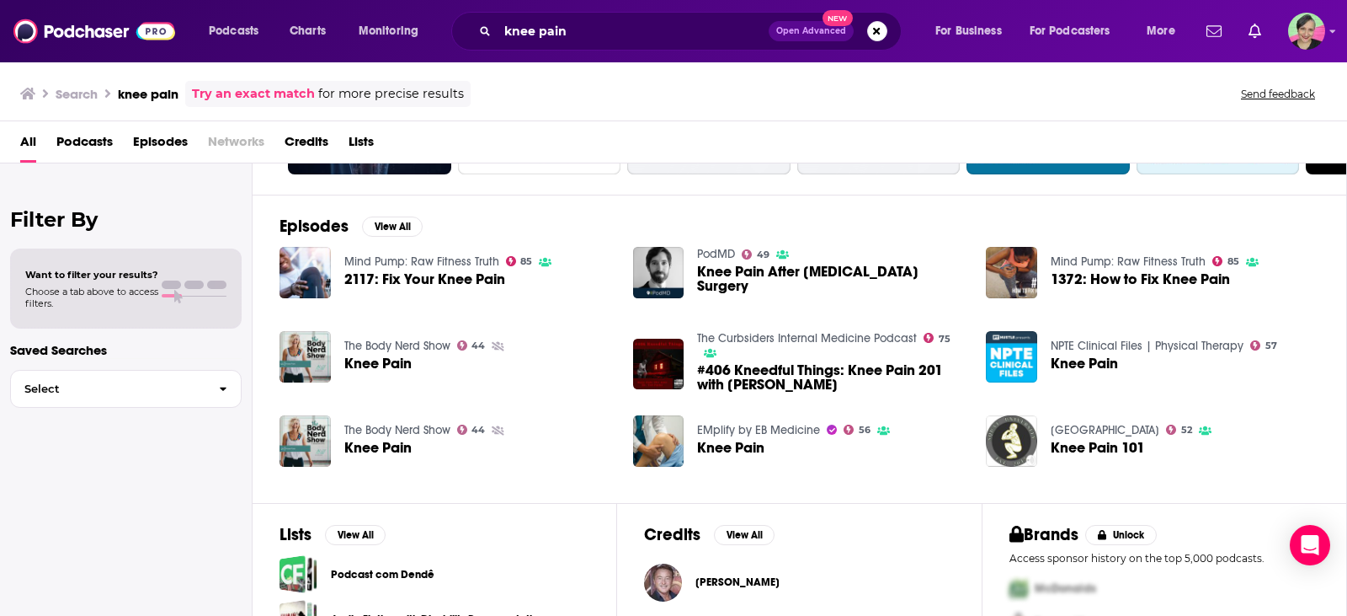
click at [1102, 424] on link "[GEOGRAPHIC_DATA]" at bounding box center [1105, 430] width 109 height 14
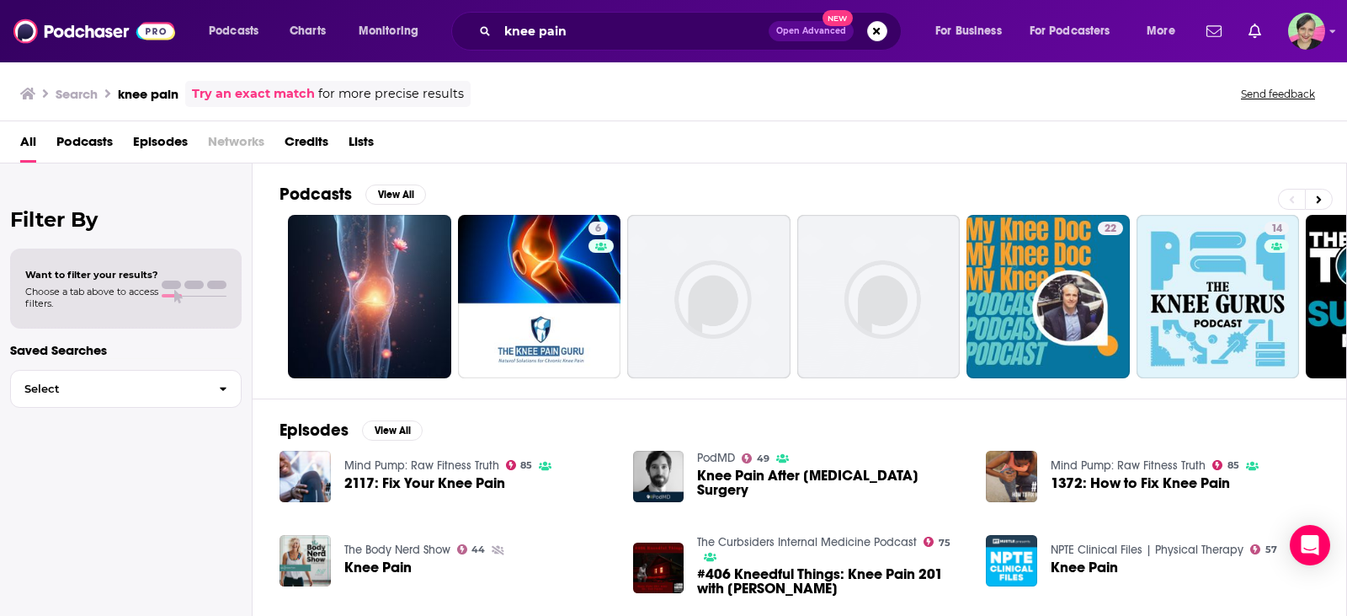
click at [96, 141] on span "Podcasts" at bounding box center [84, 145] width 56 height 35
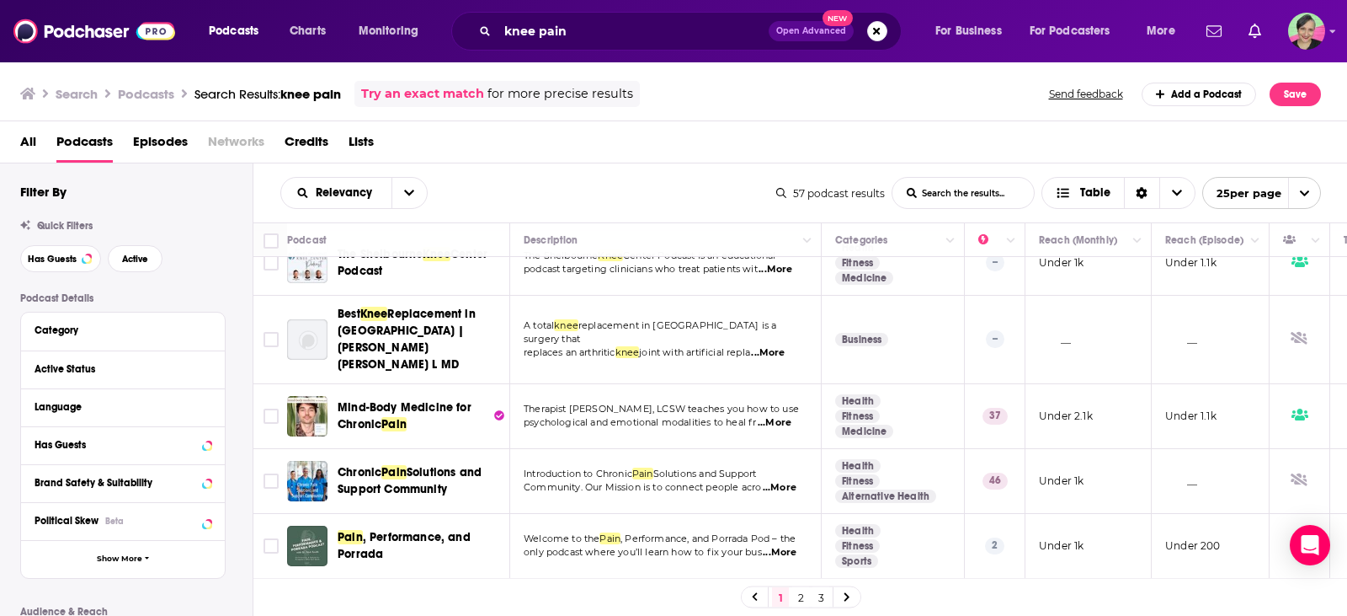
scroll to position [758, 0]
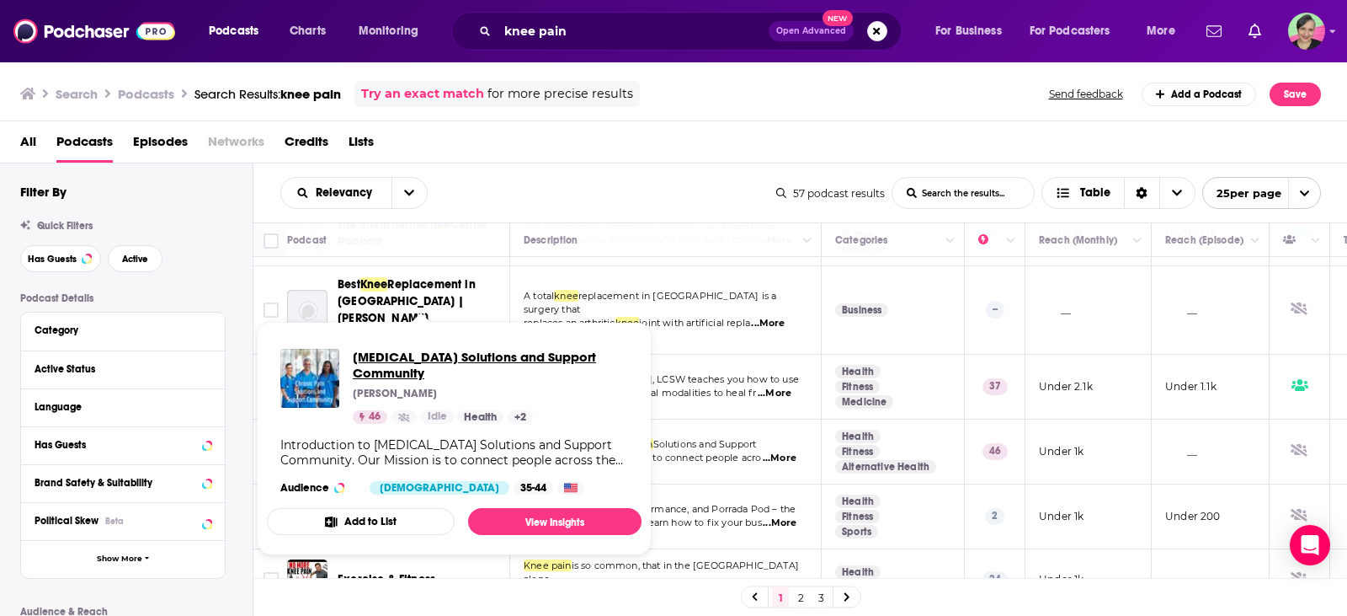
click at [376, 371] on span "[MEDICAL_DATA] Solutions and Support Community" at bounding box center [490, 365] width 275 height 32
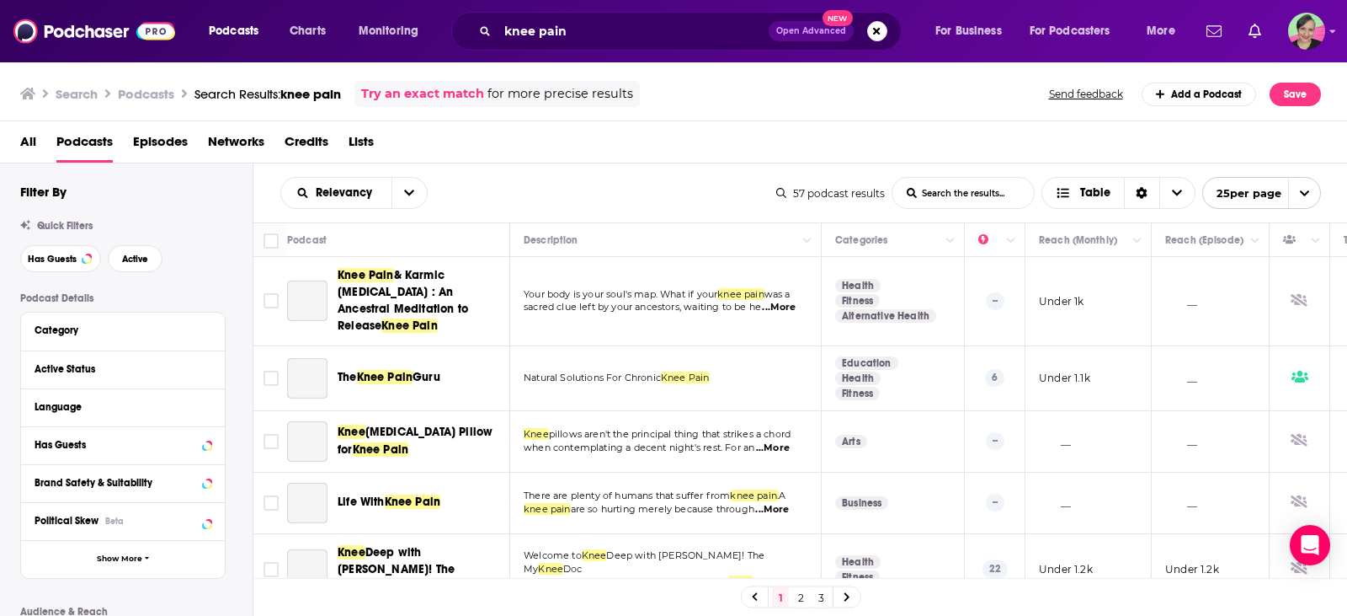
click at [1222, 205] on span "25 per page" at bounding box center [1242, 193] width 78 height 26
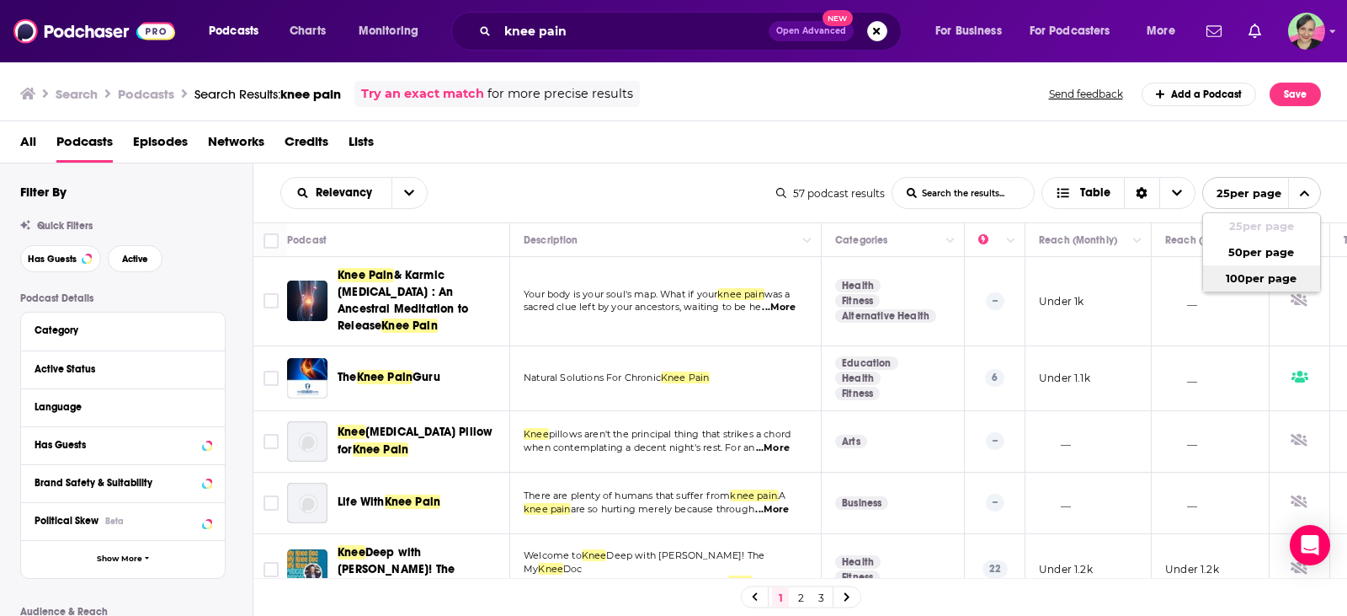
click at [1230, 279] on button "100 per page" at bounding box center [1261, 278] width 117 height 26
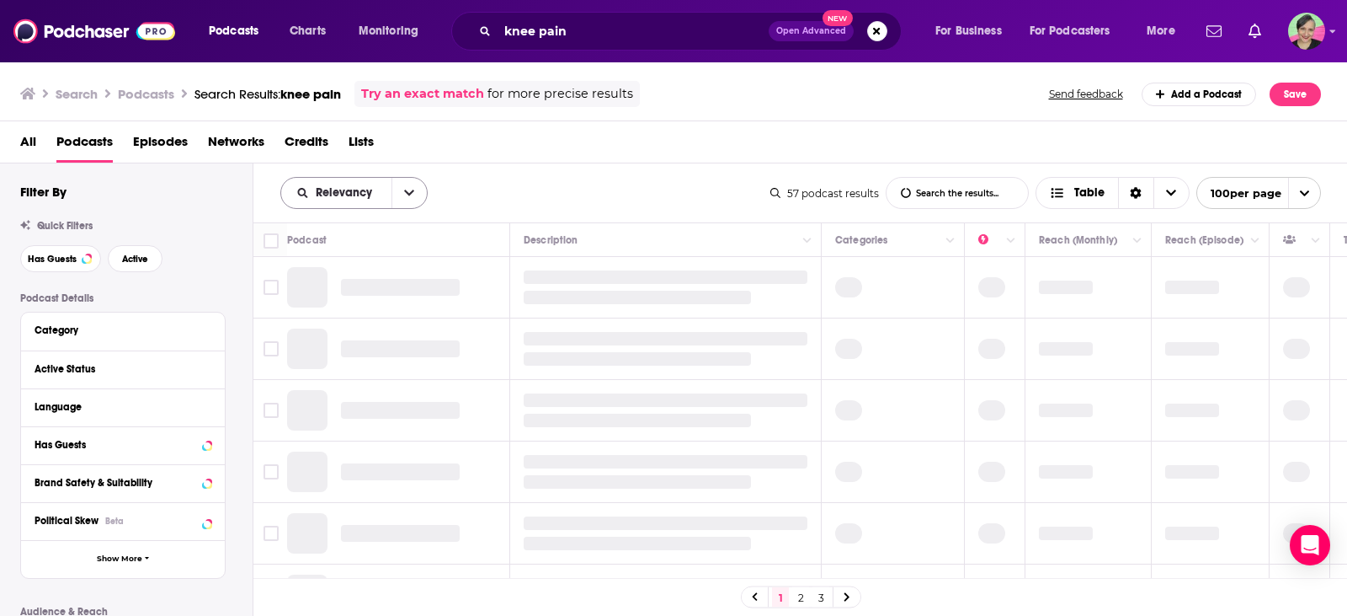
click at [404, 192] on icon "open menu" at bounding box center [409, 193] width 10 height 12
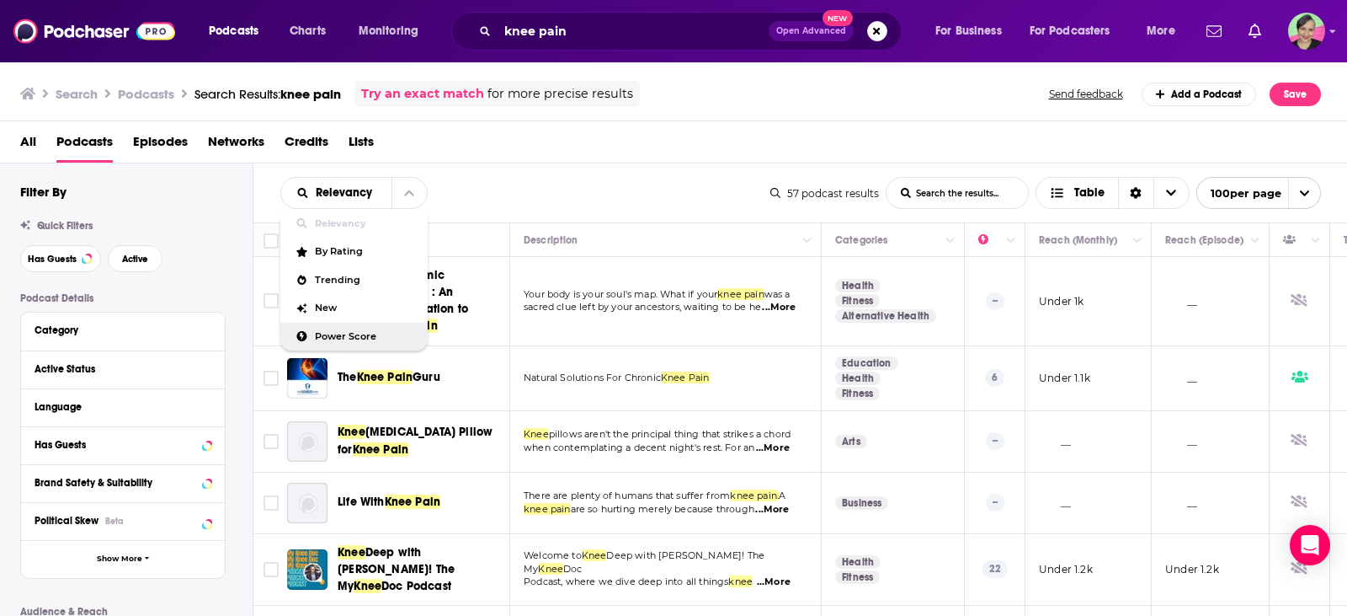
click at [324, 333] on span "Power Score" at bounding box center [364, 336] width 99 height 9
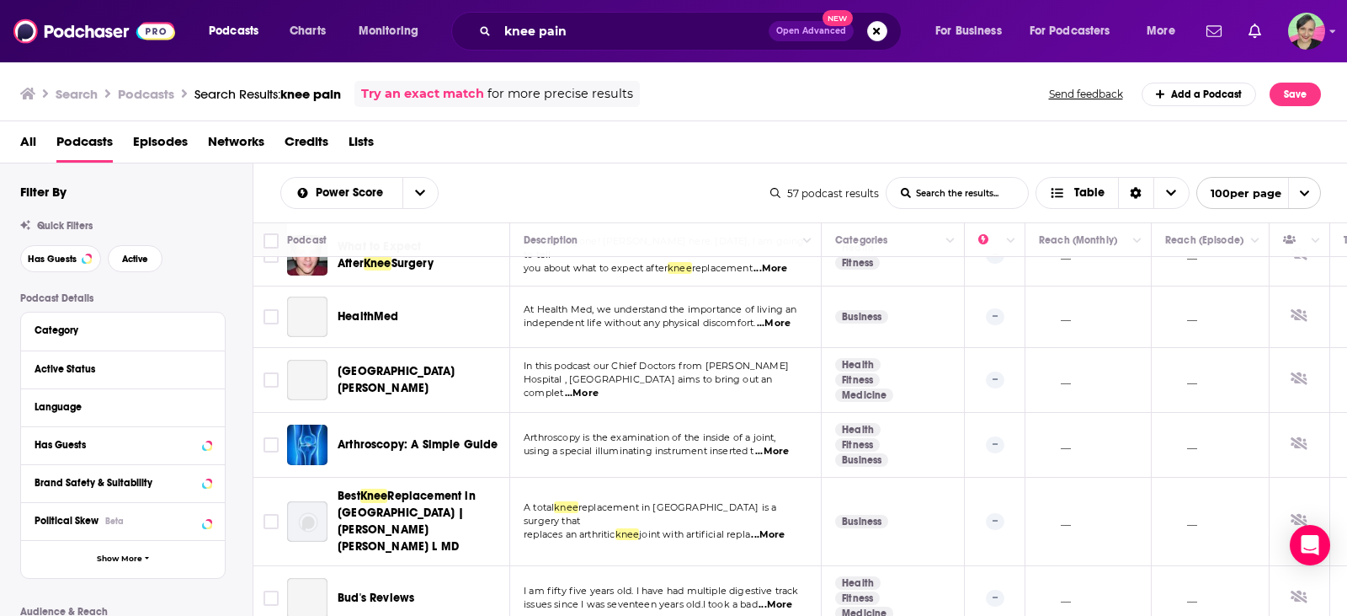
scroll to position [3326, 0]
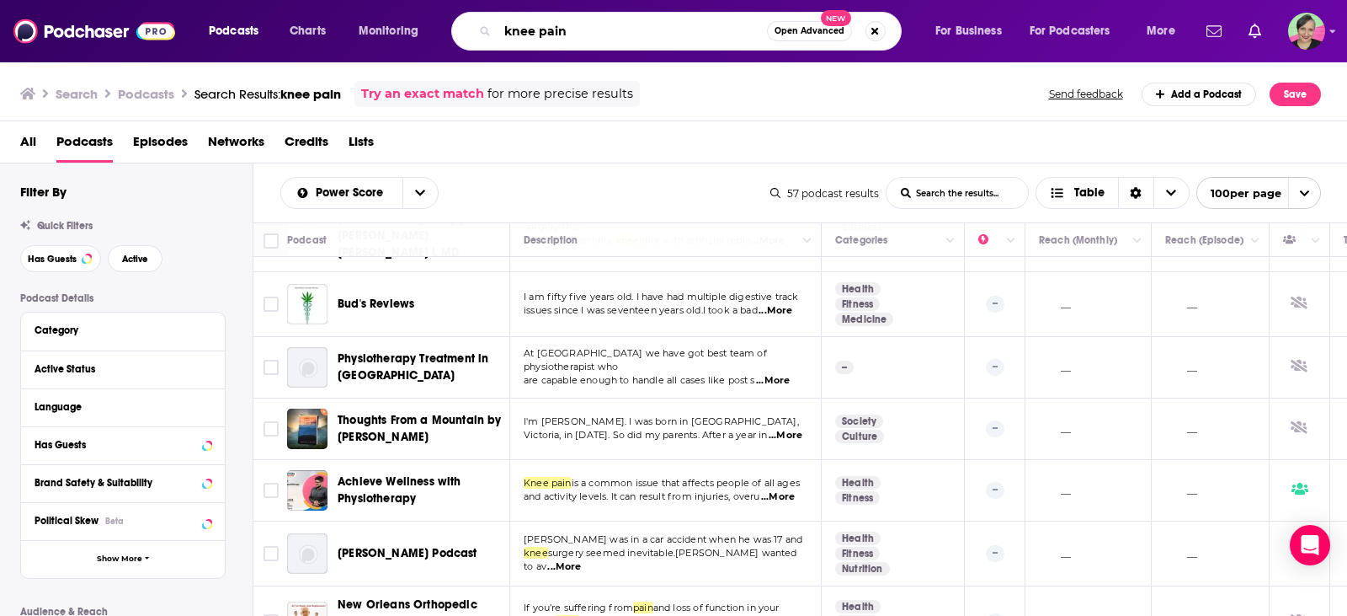
drag, startPoint x: 607, startPoint y: 31, endPoint x: 467, endPoint y: 26, distance: 139.9
click at [467, 26] on div "knee pain Open Advanced New" at bounding box center [676, 31] width 451 height 39
type input "physical therapist"
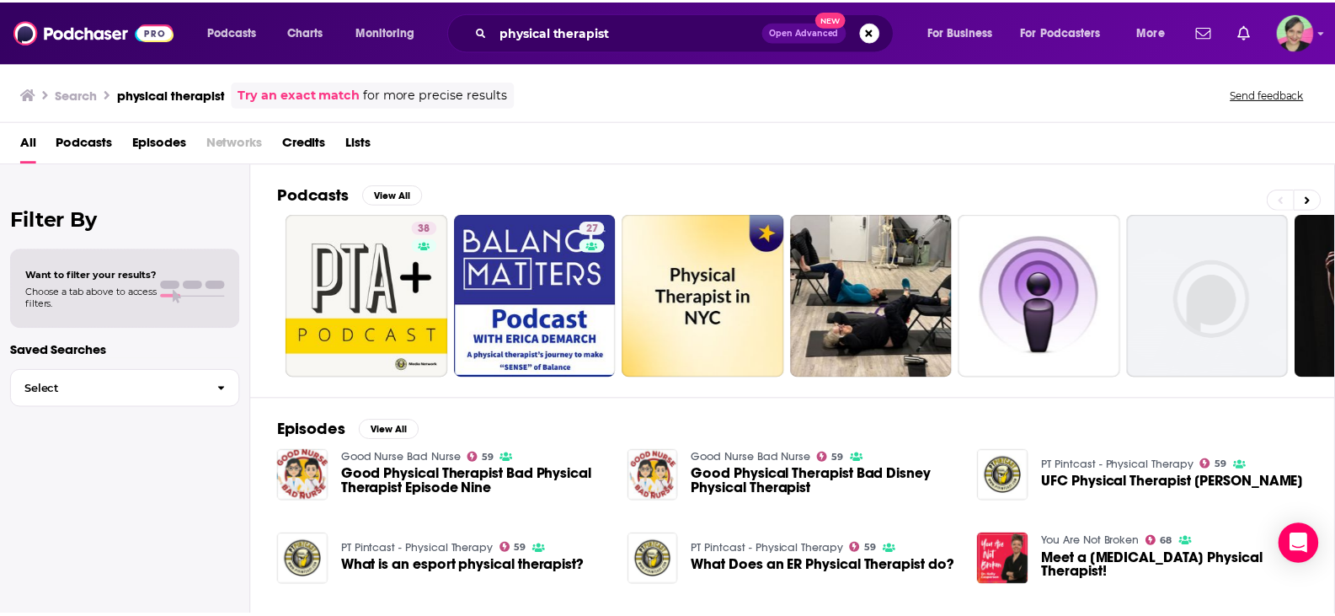
scroll to position [84, 0]
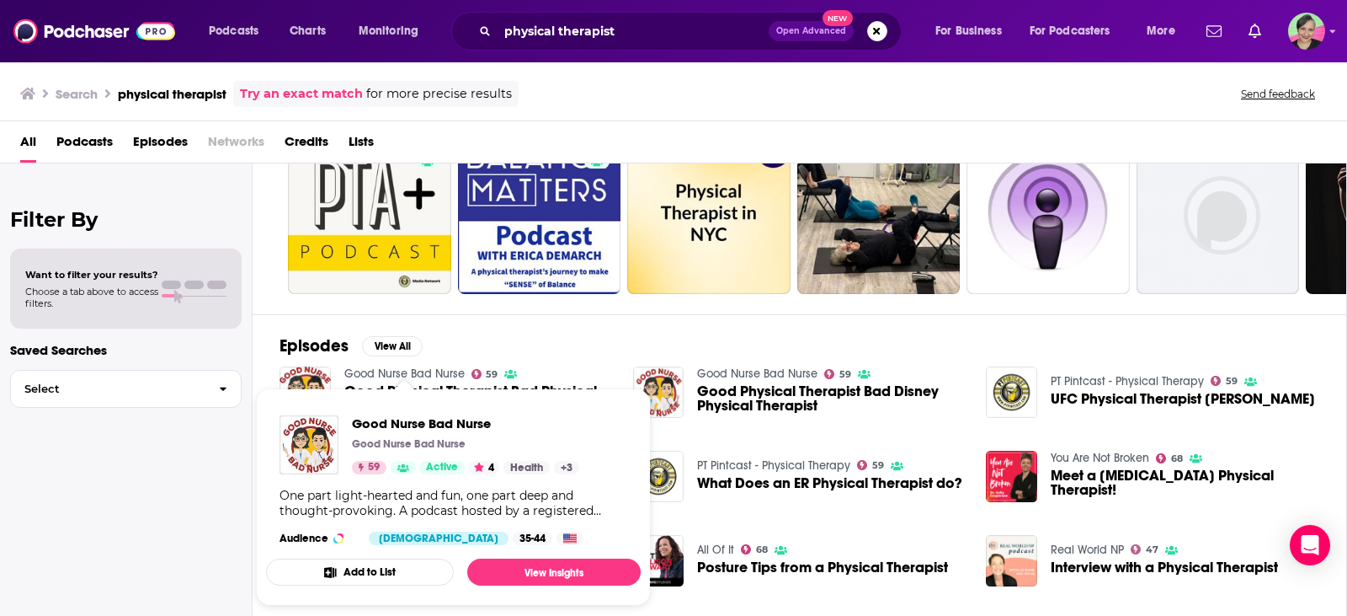
click at [407, 371] on link "Good Nurse Bad Nurse" at bounding box center [404, 373] width 120 height 14
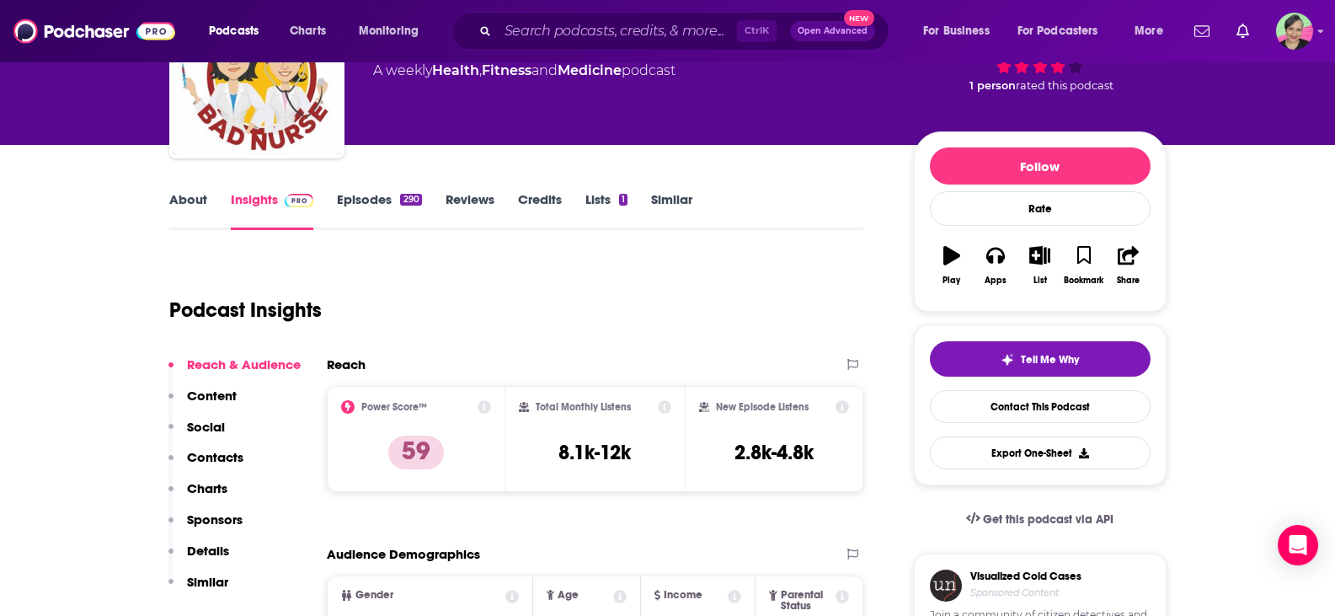
scroll to position [168, 0]
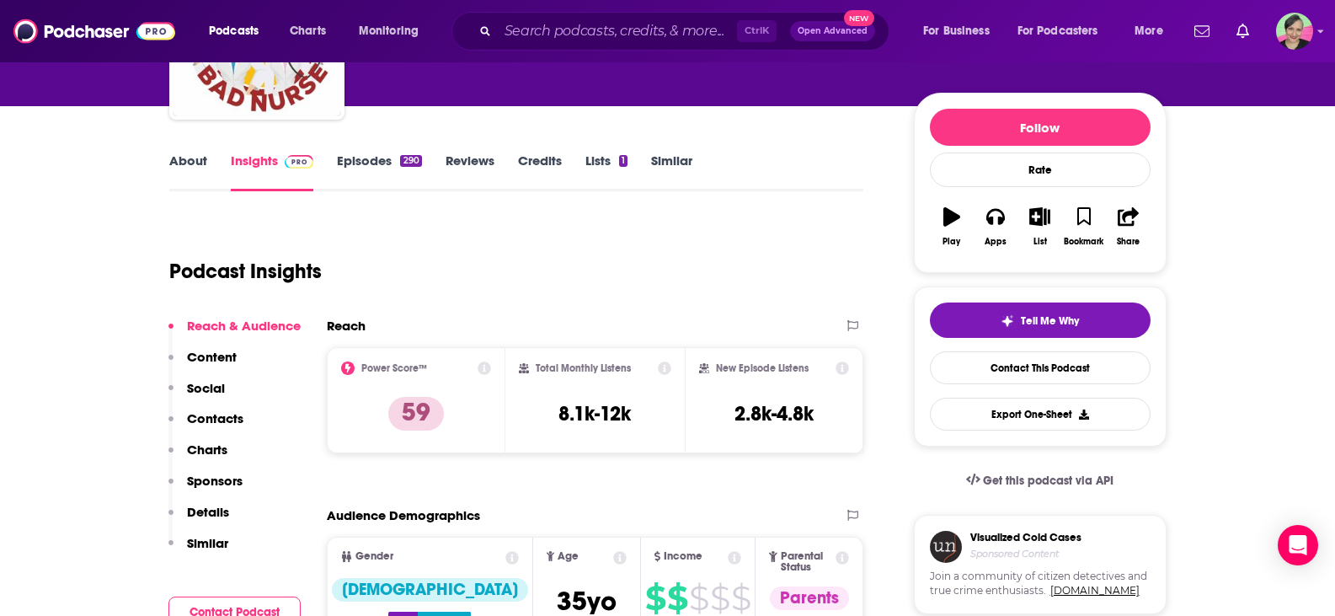
click at [183, 159] on link "About" at bounding box center [188, 171] width 38 height 39
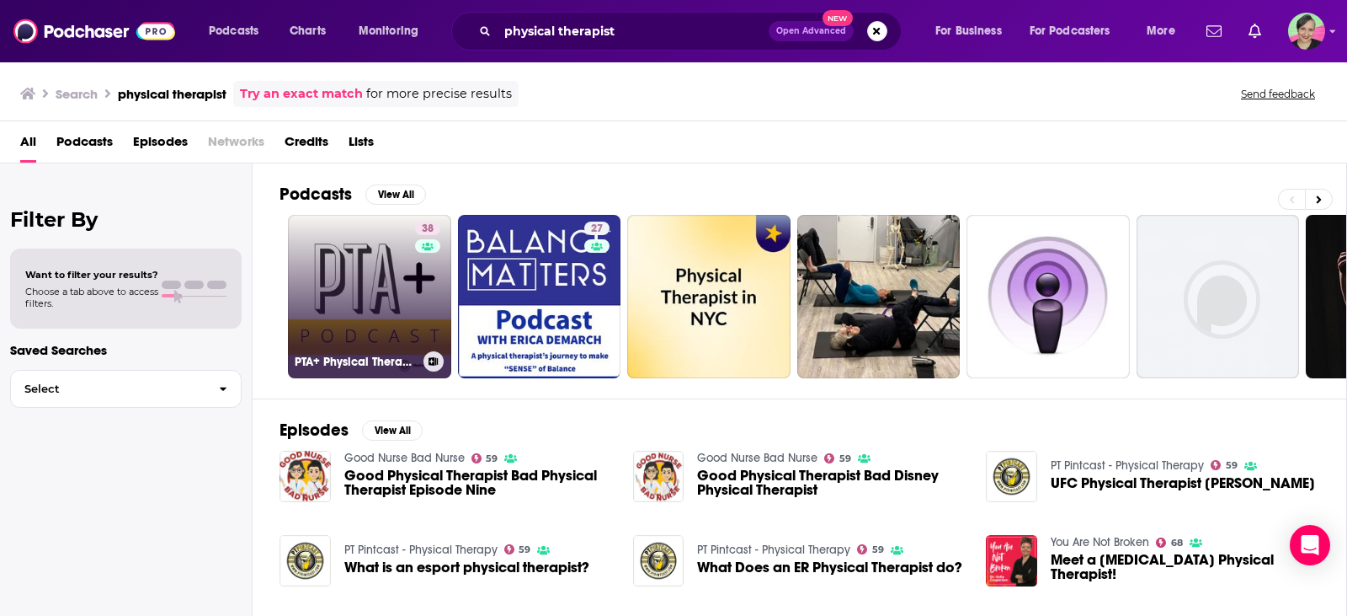
click at [344, 263] on link "38 PTA+ Physical Therapist Assistant" at bounding box center [369, 296] width 163 height 163
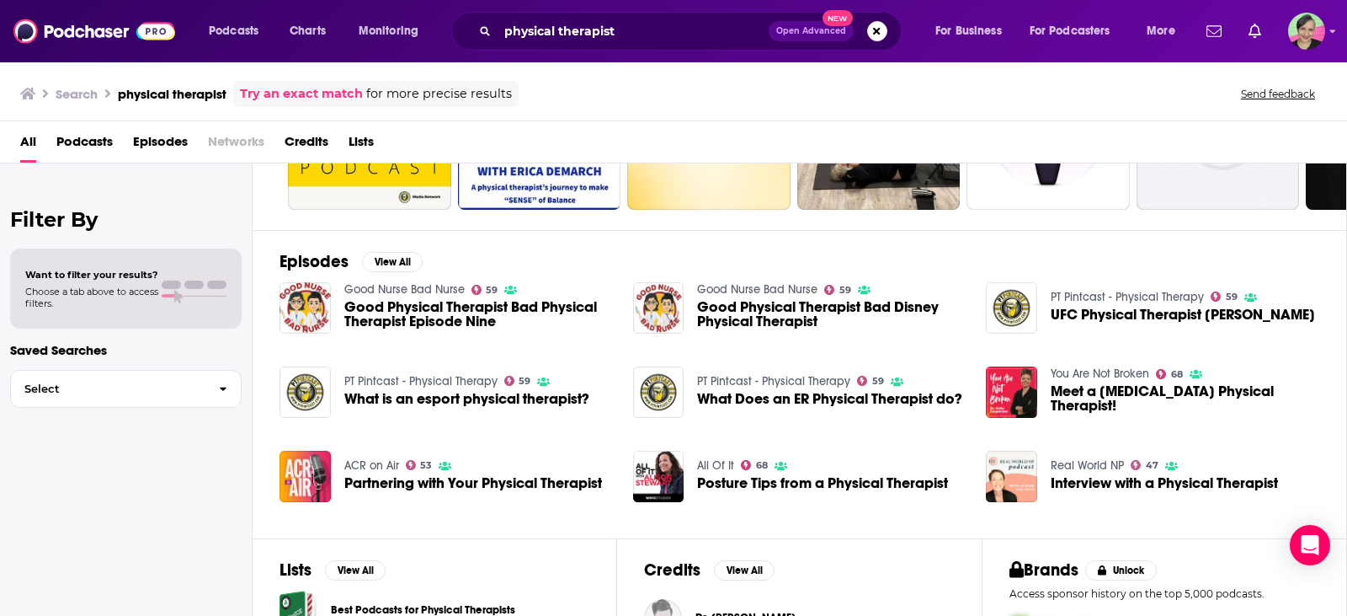
scroll to position [253, 0]
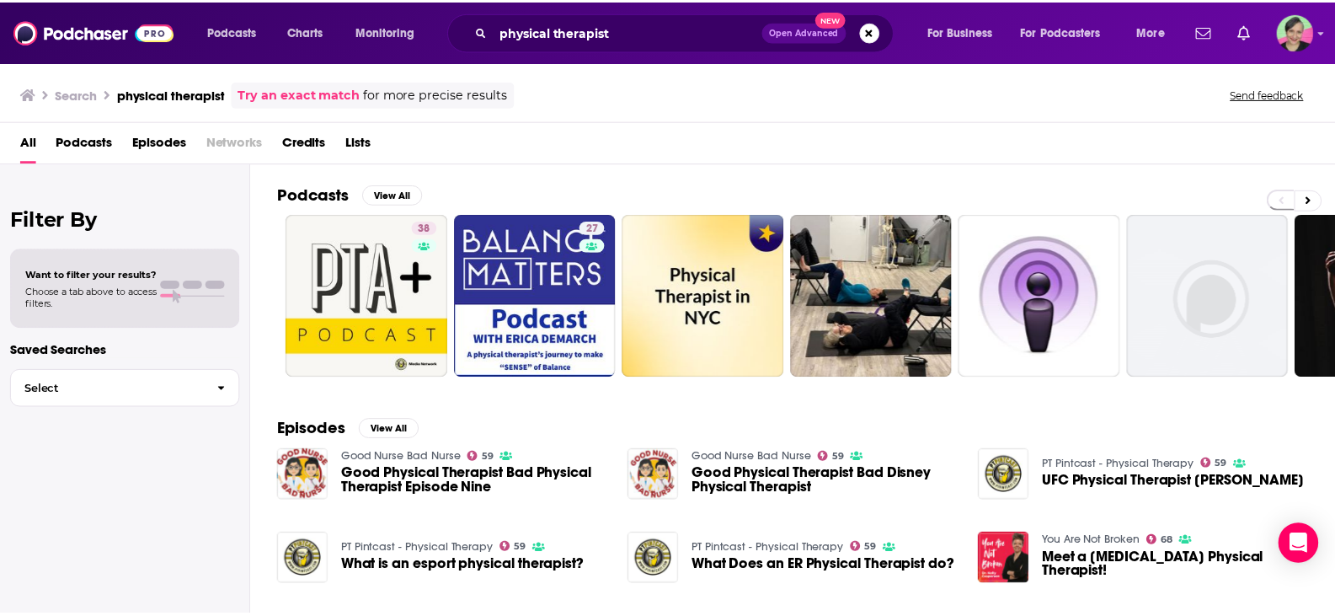
scroll to position [253, 0]
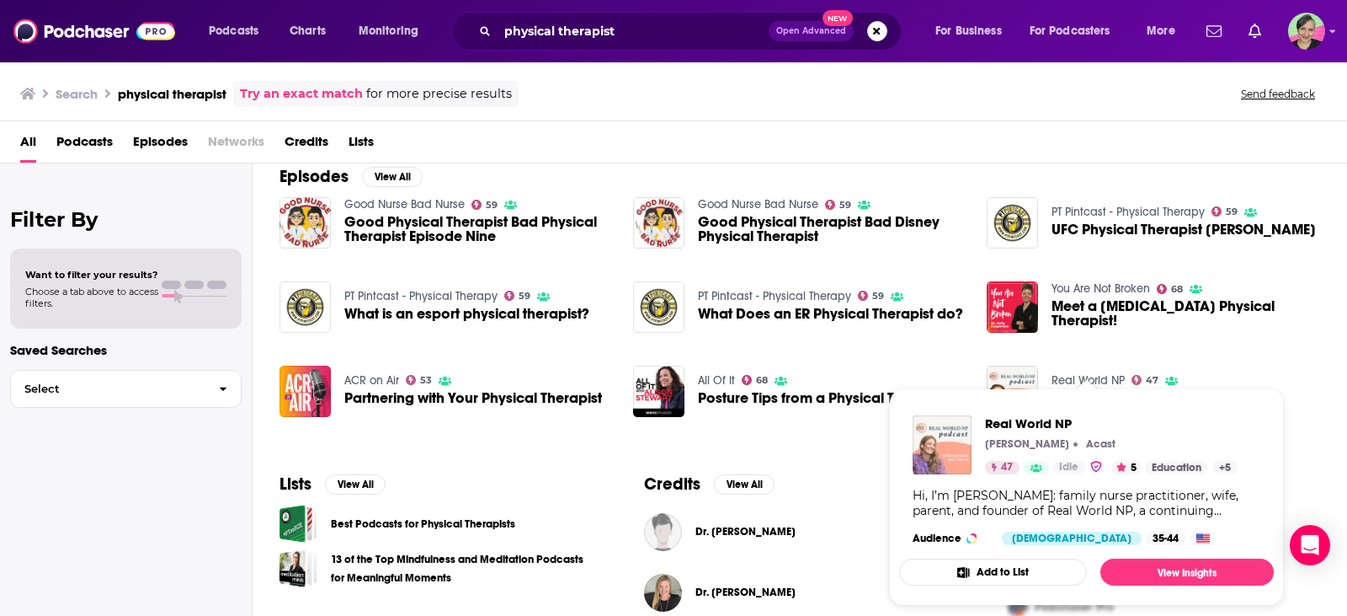
click at [1068, 379] on span "Real World NP [PERSON_NAME] Acast 47 Idle 5 Education + 5 Audience [DEMOGRAPHIC…" at bounding box center [1086, 496] width 395 height 237
click at [1233, 385] on span "Real World NP Liz Rohr Acast 47 Idle 5 Education + 5 Audience Female 35-44 Add …" at bounding box center [1086, 496] width 395 height 237
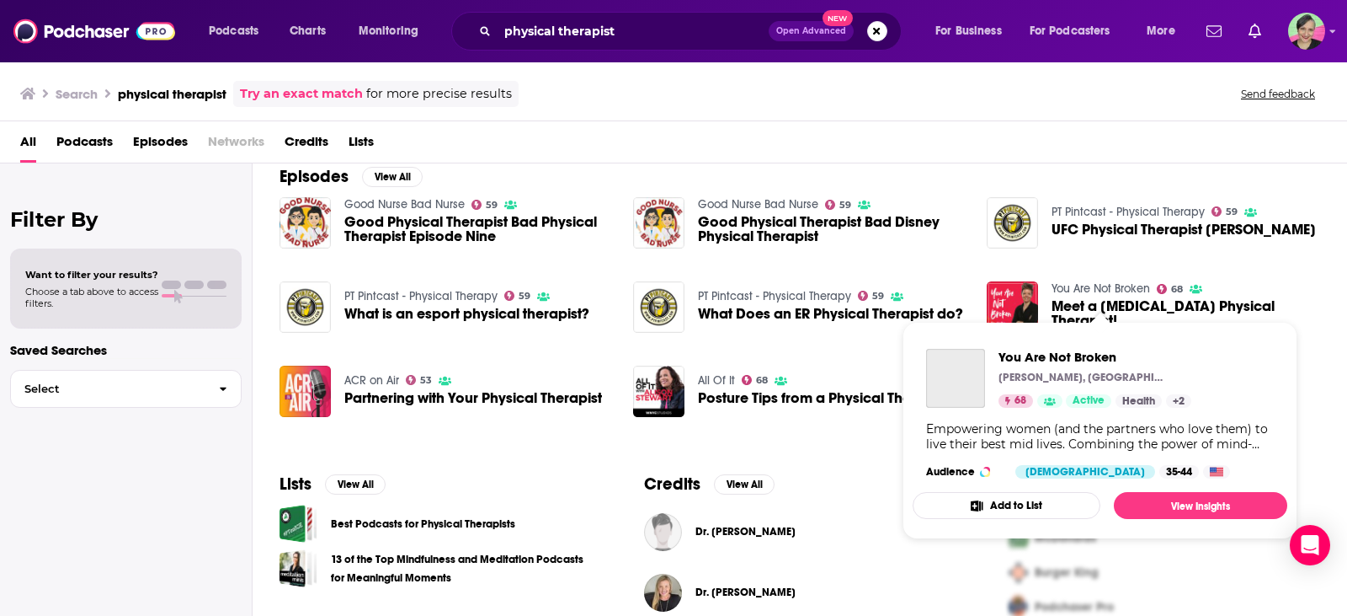
click at [1118, 296] on link "You Are Not Broken" at bounding box center [1101, 288] width 99 height 14
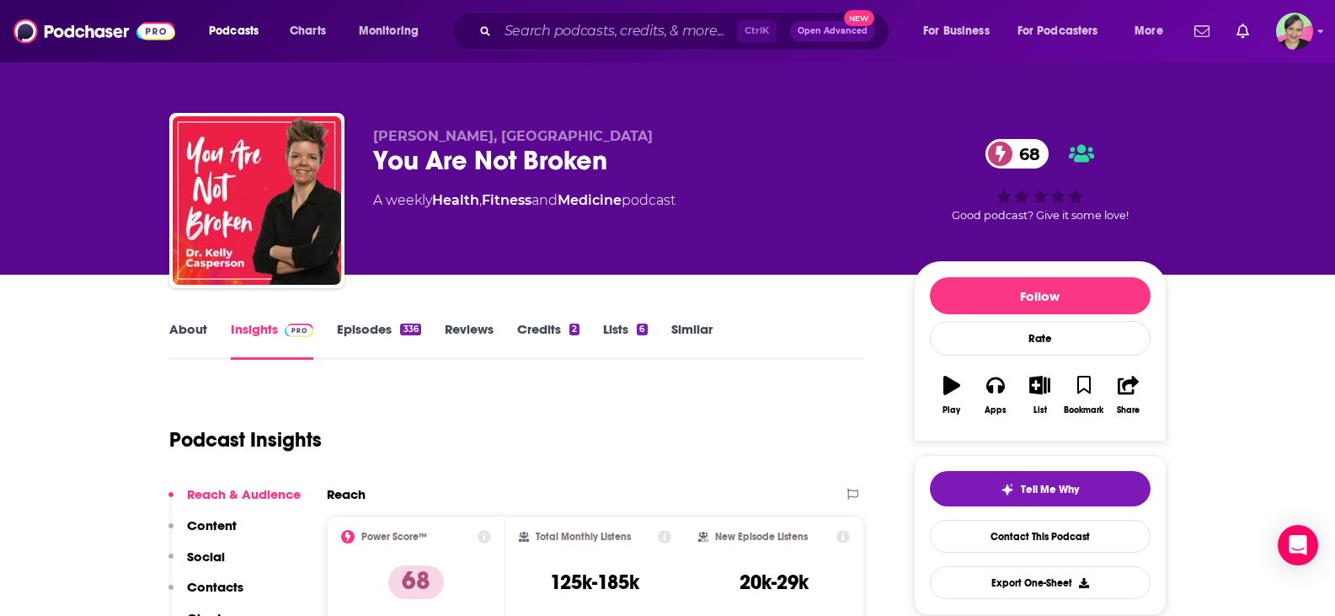
click at [198, 323] on link "About" at bounding box center [188, 340] width 38 height 39
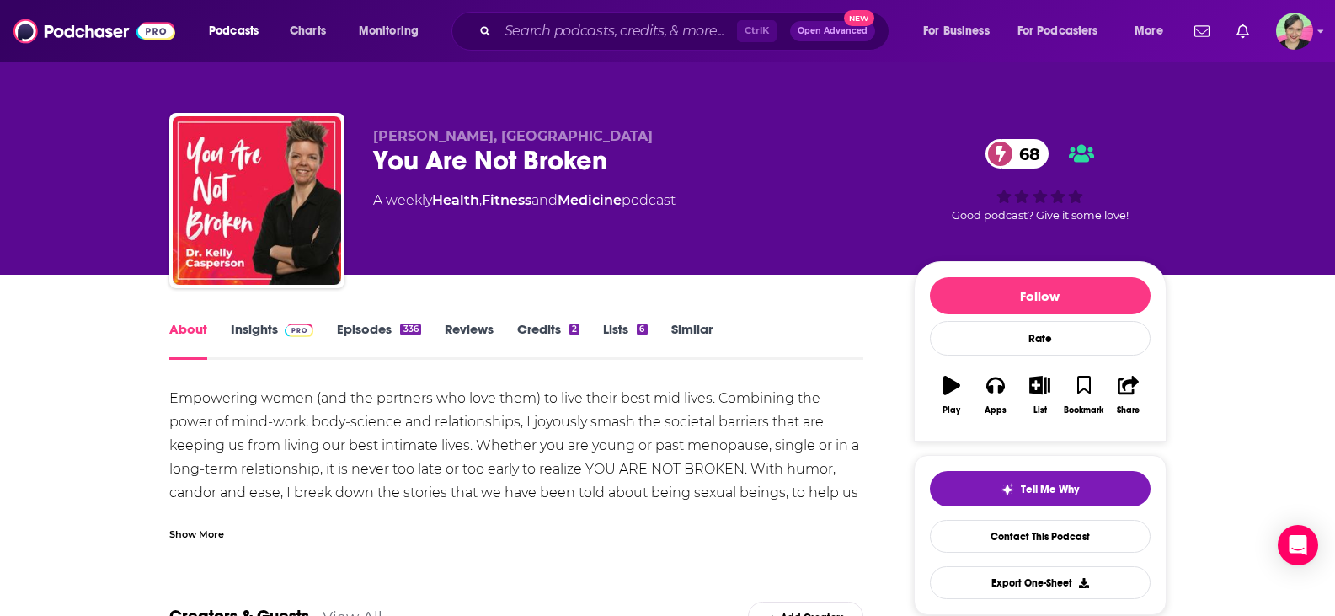
click at [208, 534] on div "Show More" at bounding box center [196, 533] width 55 height 16
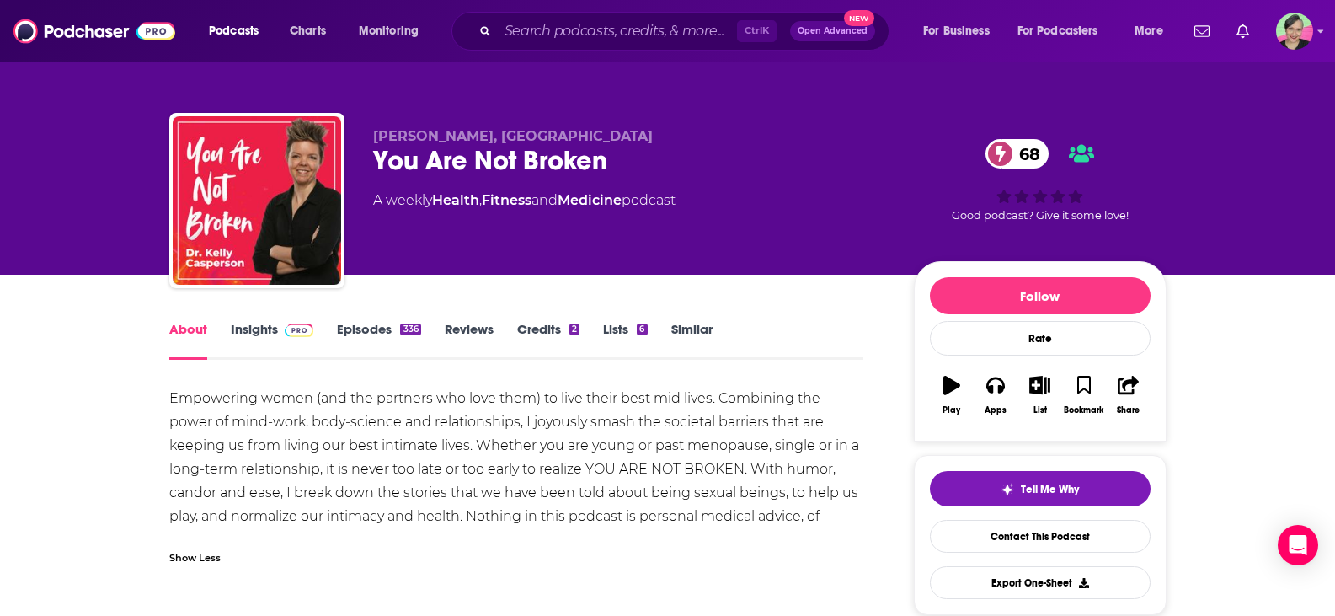
click at [373, 328] on link "Episodes 336" at bounding box center [378, 340] width 83 height 39
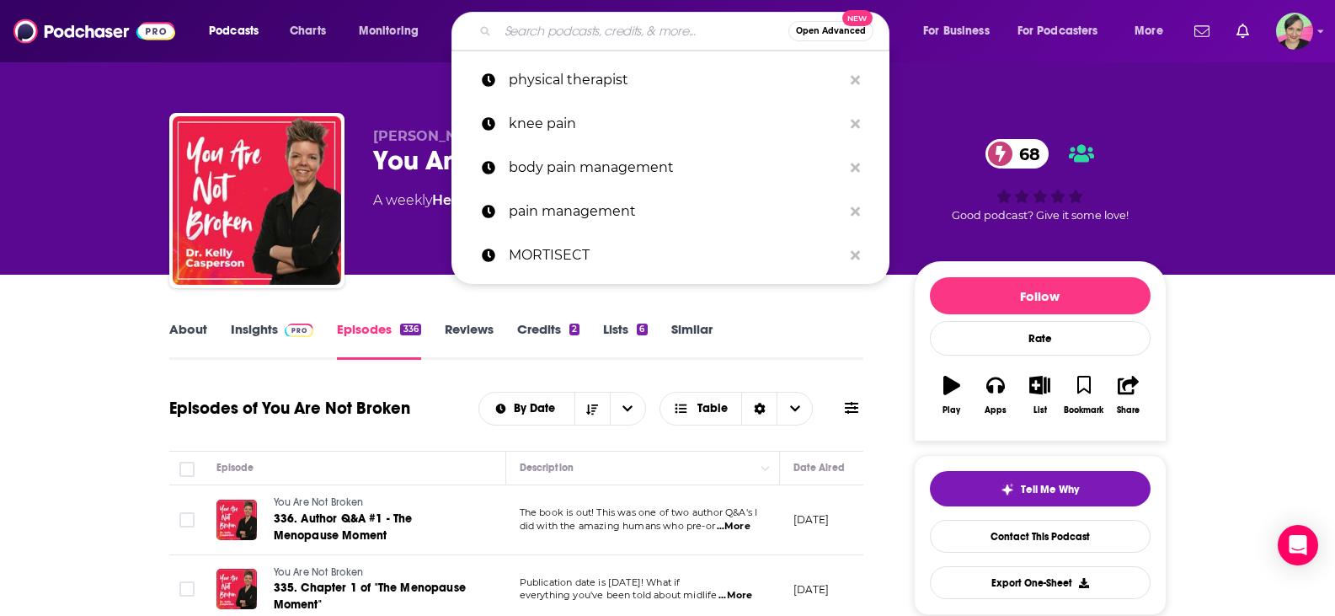
click at [616, 28] on input "Search podcasts, credits, & more..." at bounding box center [643, 31] width 291 height 27
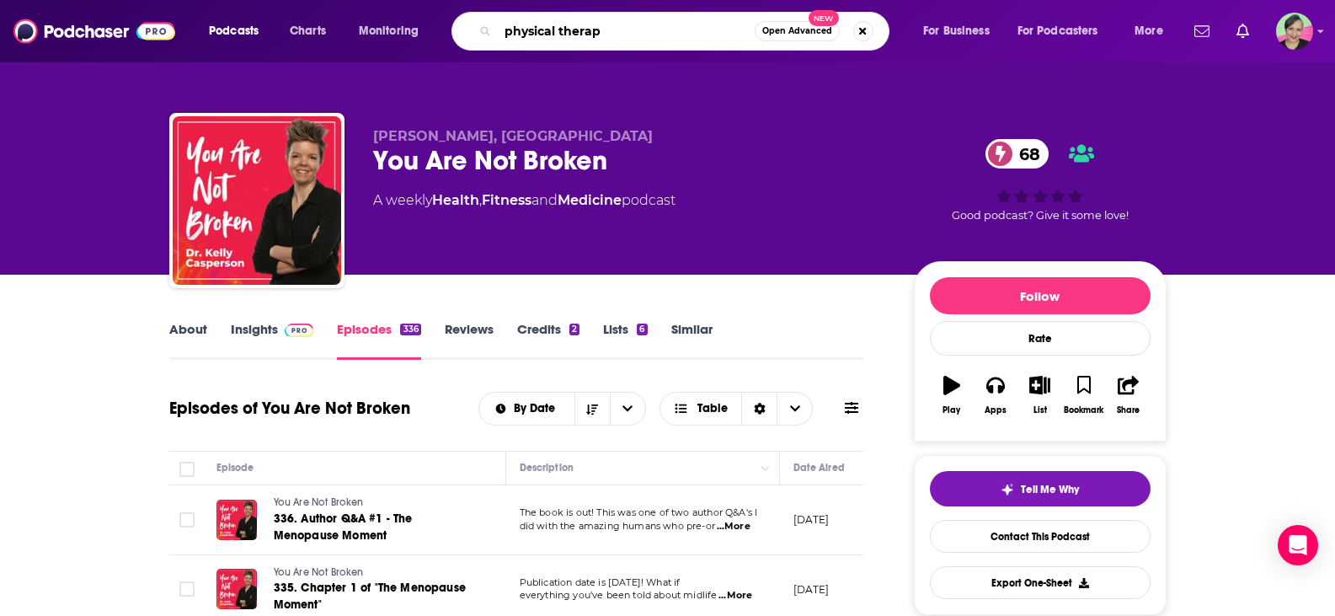
type input "physical therapy"
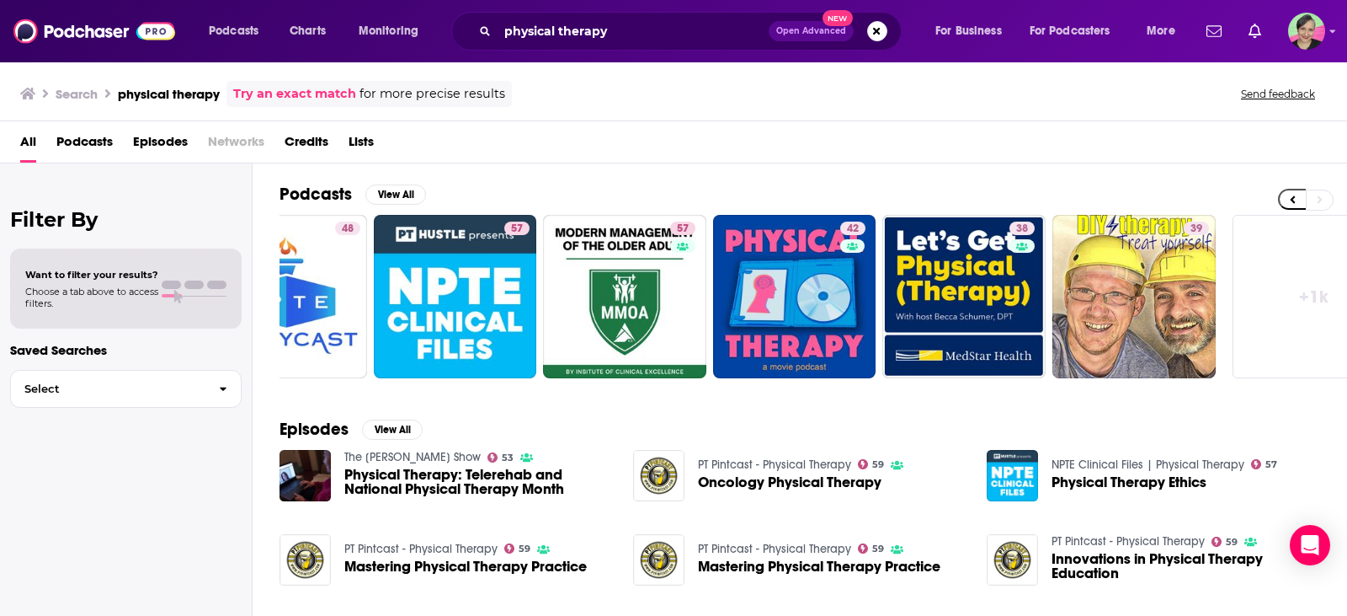
scroll to position [0, 479]
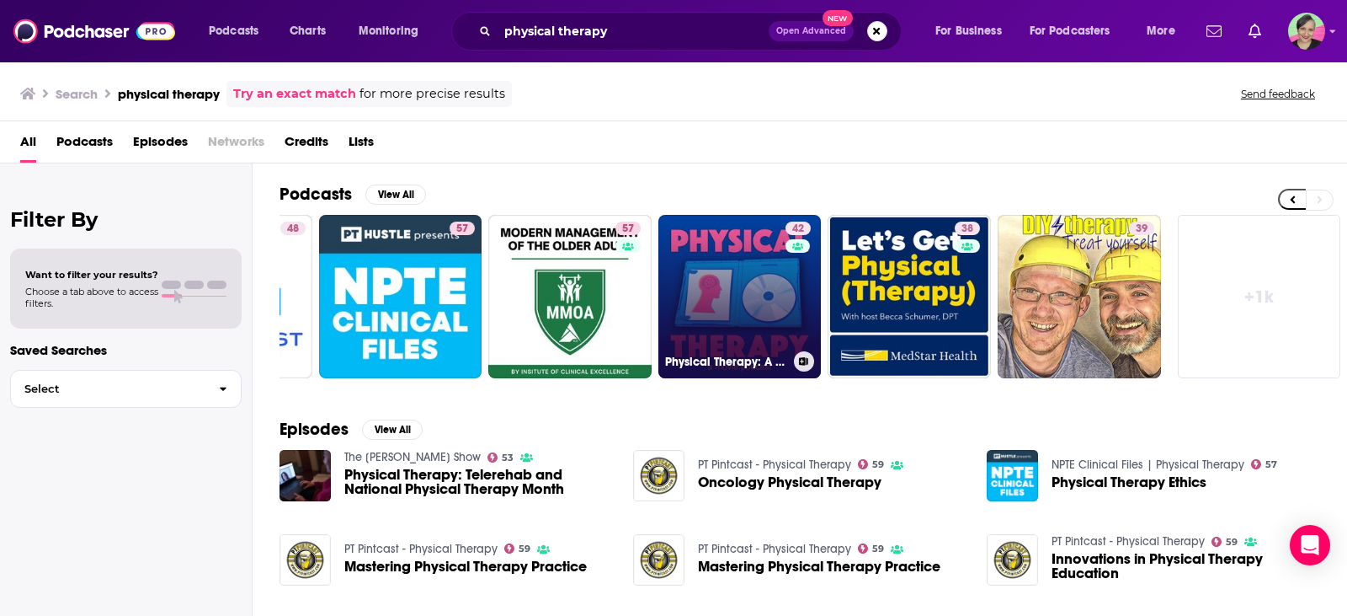
click at [704, 242] on link "42 Physical Therapy: A Movie Podcast" at bounding box center [740, 296] width 163 height 163
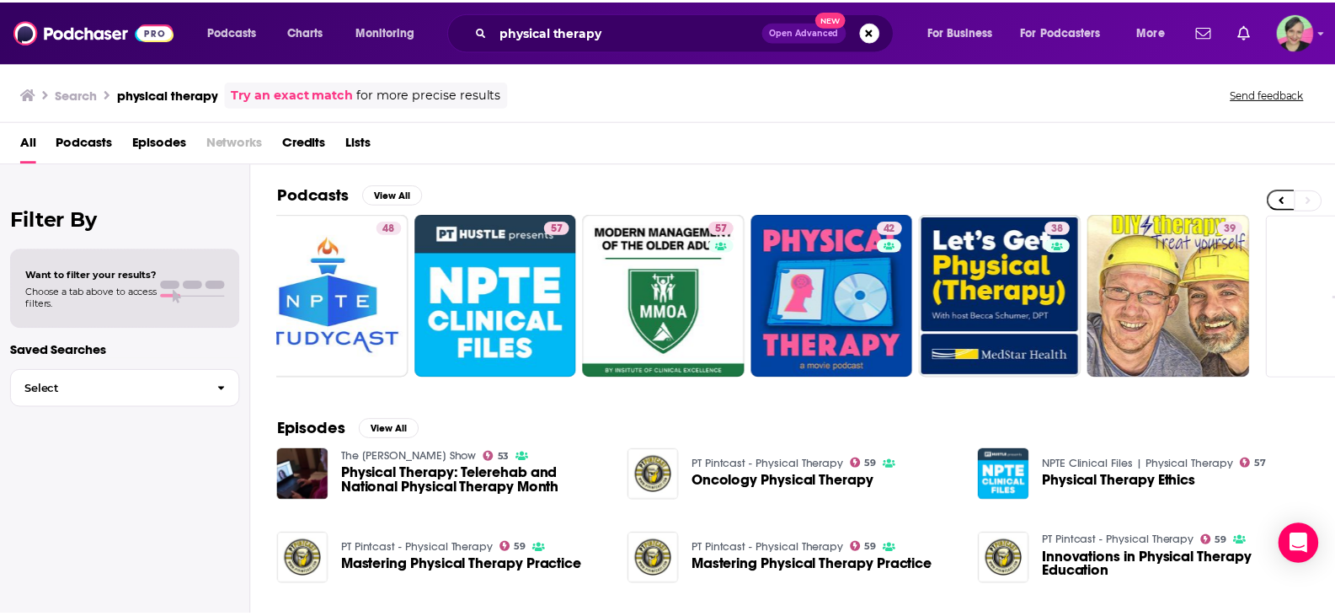
scroll to position [0, 479]
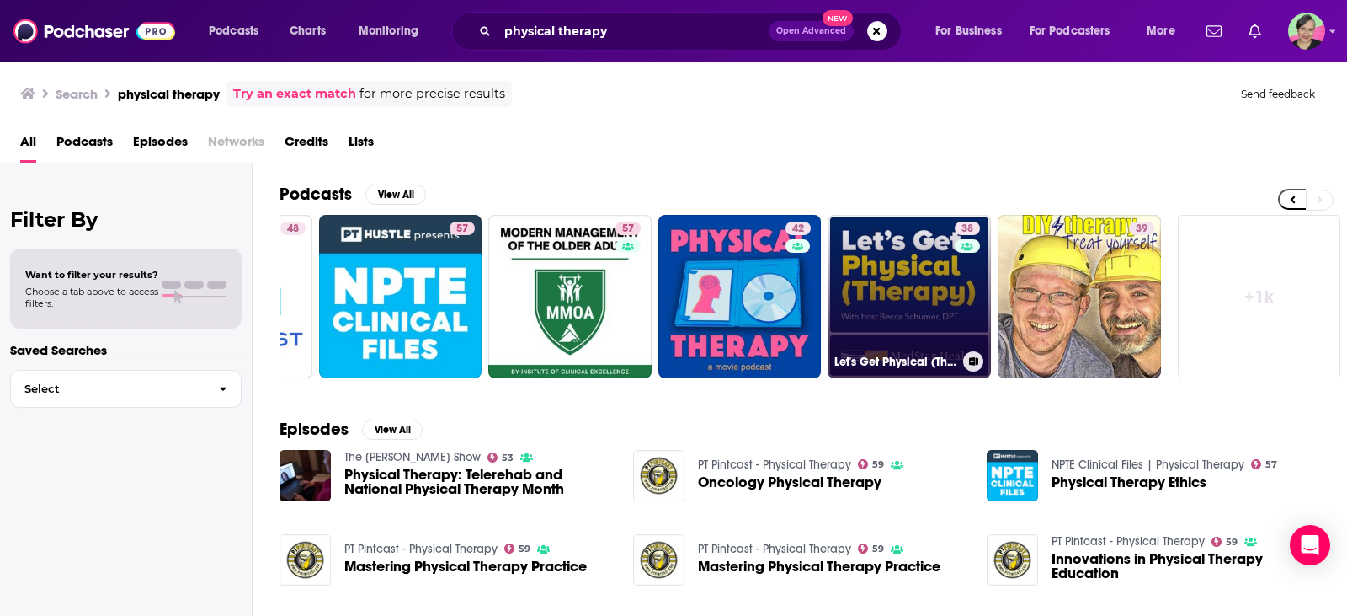
click at [901, 251] on link "38 Let's Get Physical (Therapy)" at bounding box center [909, 296] width 163 height 163
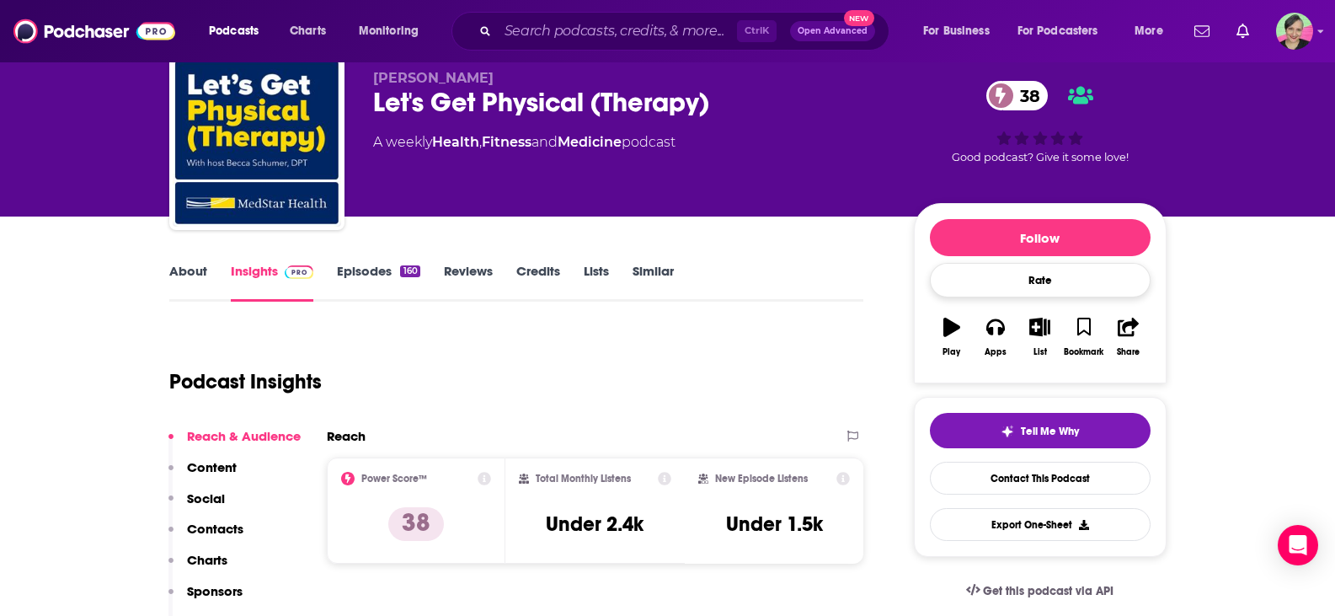
scroll to position [84, 0]
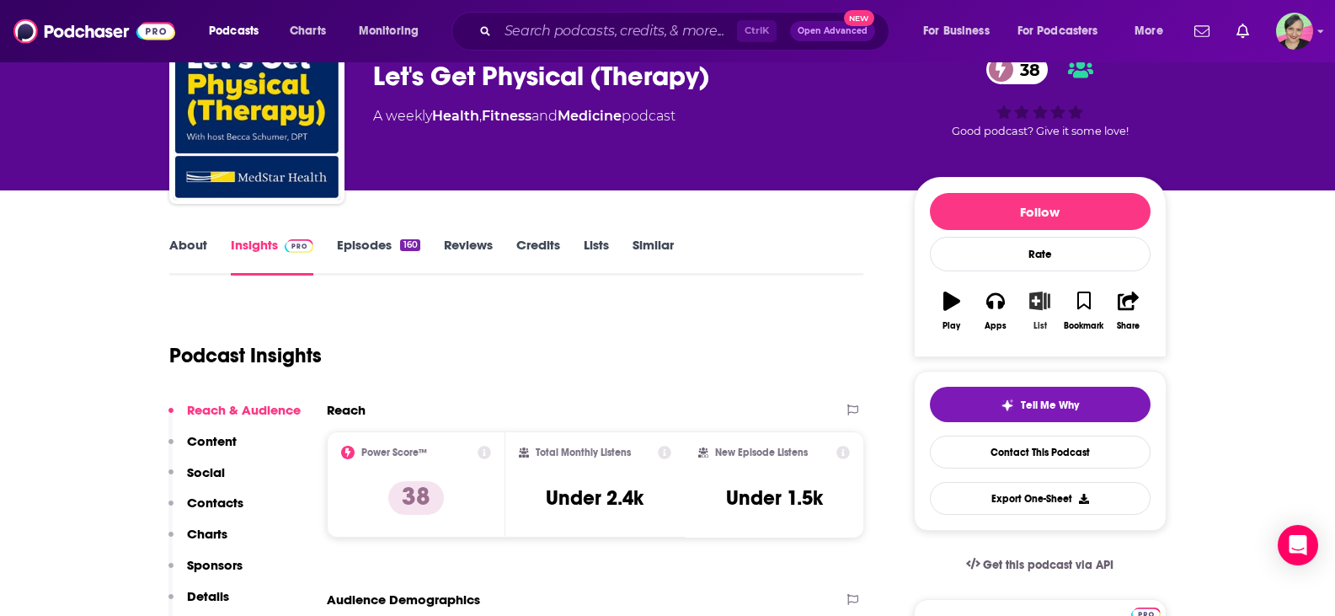
click at [1042, 307] on icon "button" at bounding box center [1039, 300] width 21 height 19
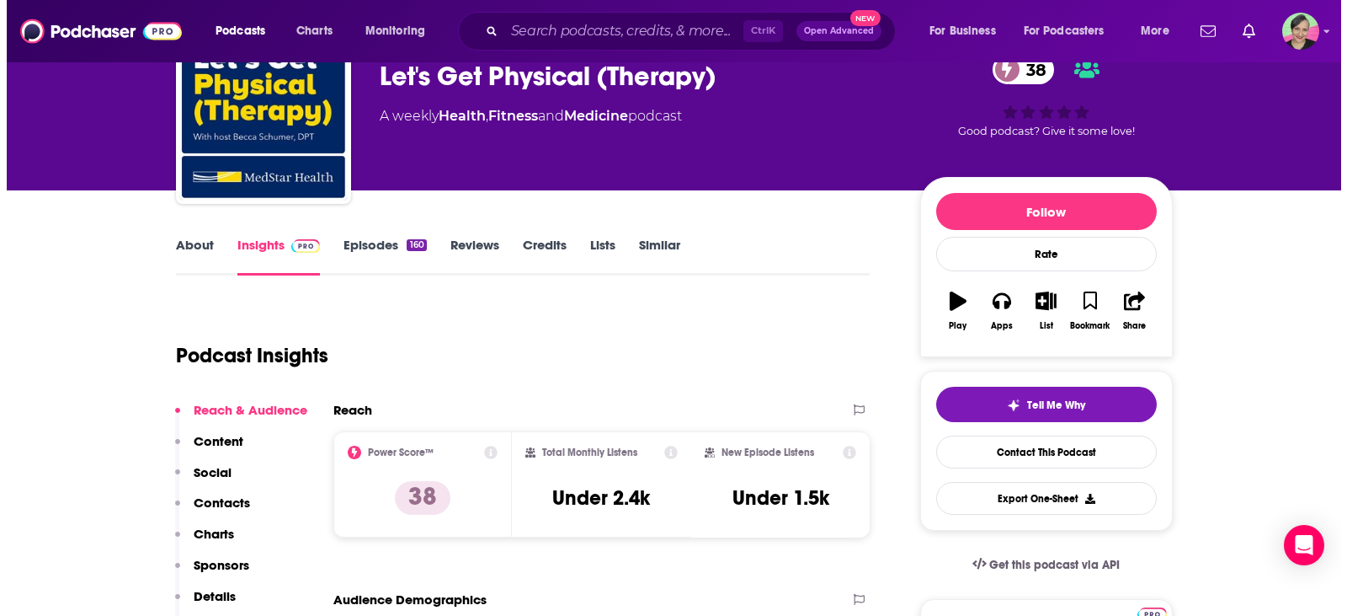
scroll to position [0, 0]
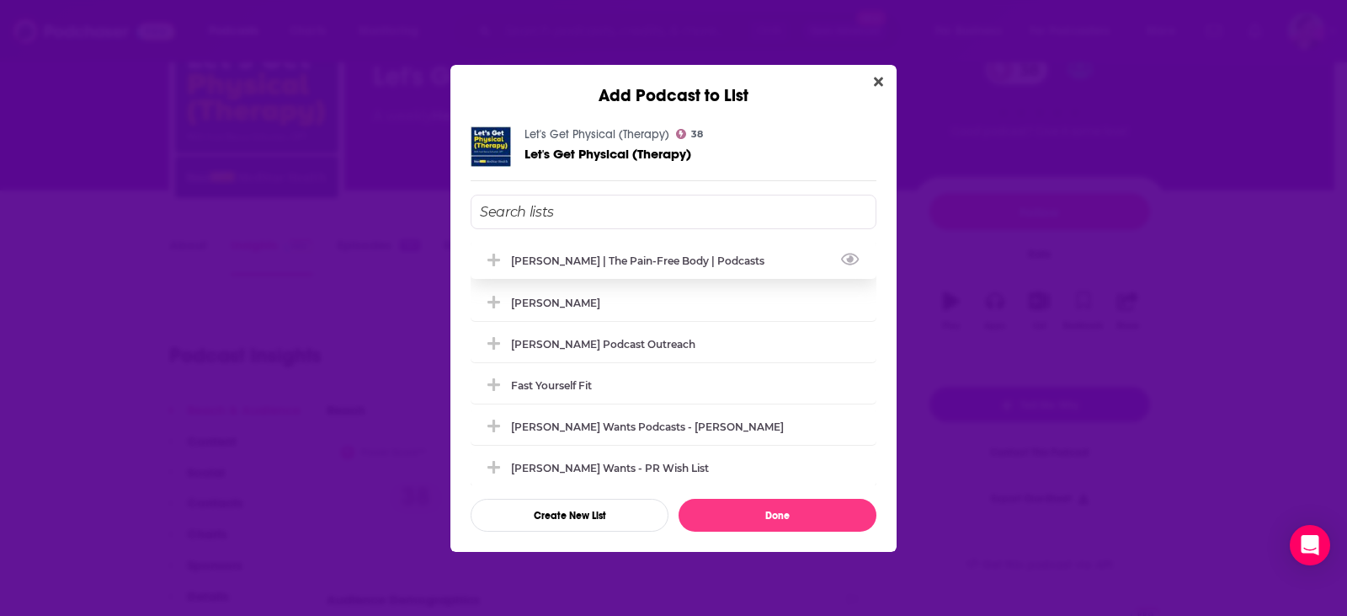
click at [585, 259] on div "Dr. Dan Ginader | The Pain-Free Body | podcasts" at bounding box center [643, 260] width 264 height 13
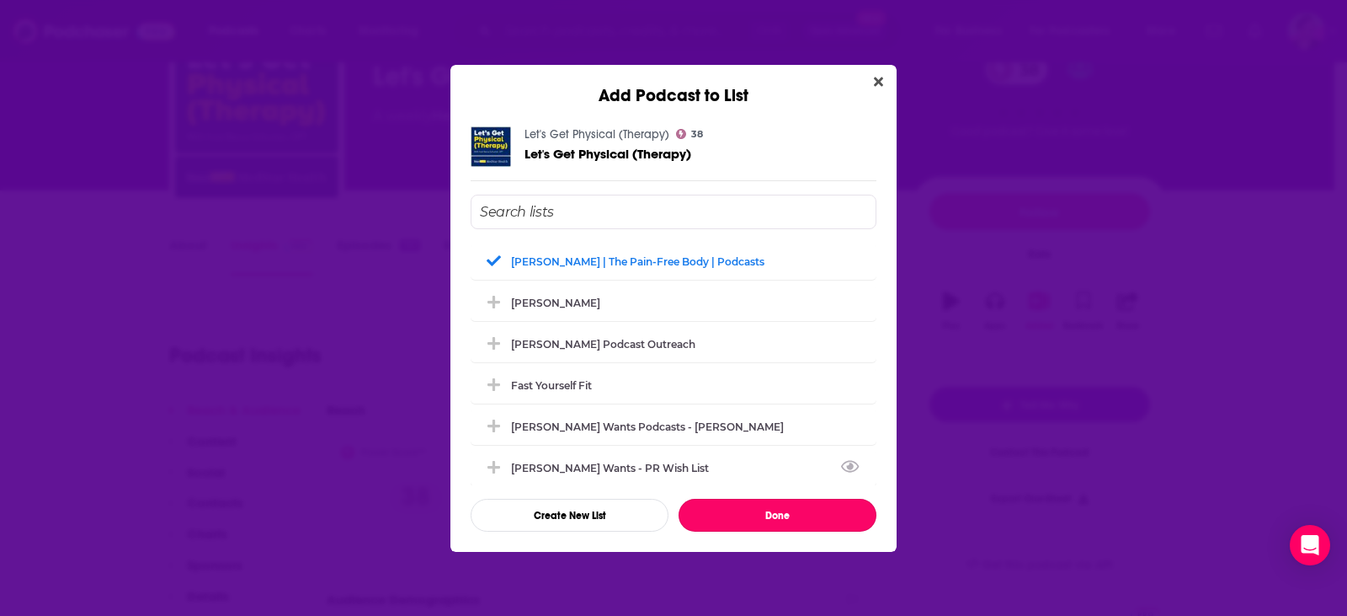
click at [771, 520] on button "Done" at bounding box center [778, 515] width 198 height 33
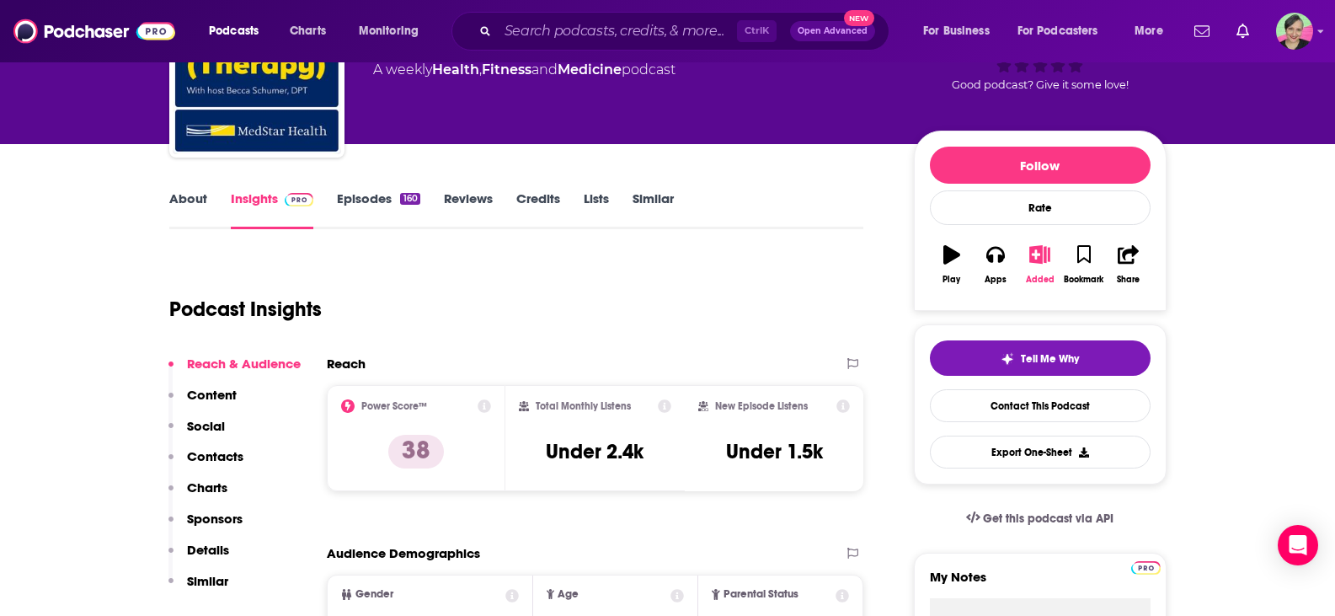
scroll to position [84, 0]
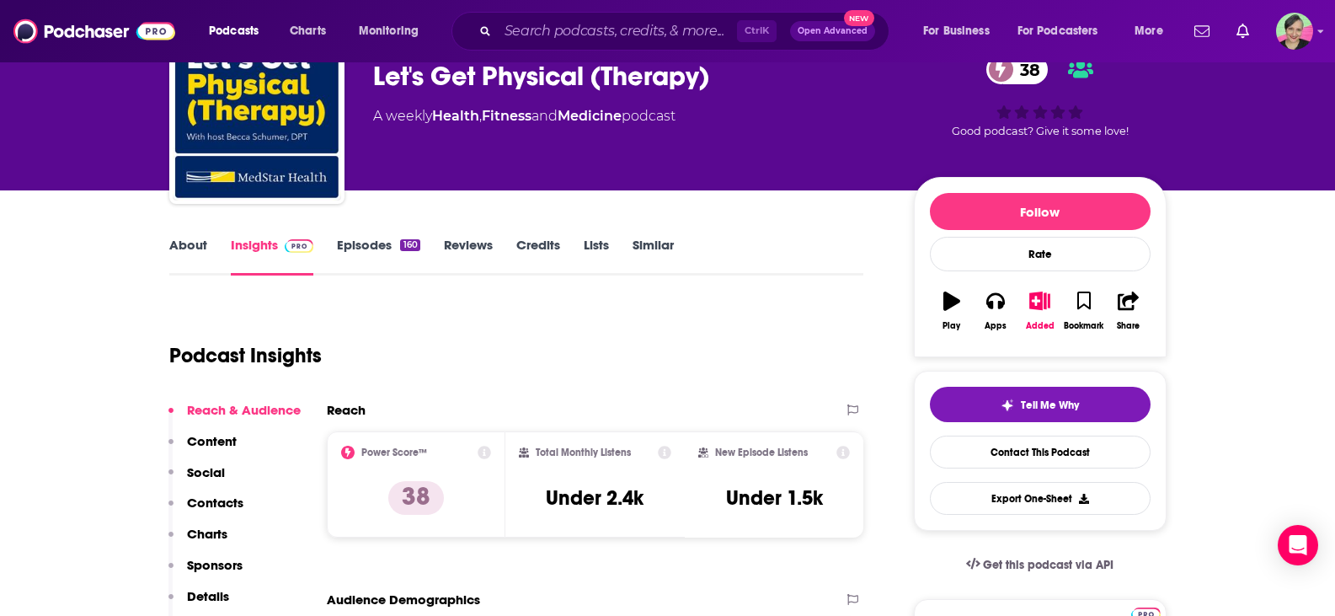
click at [660, 237] on link "Similar" at bounding box center [652, 256] width 41 height 39
